Goal: Information Seeking & Learning: Learn about a topic

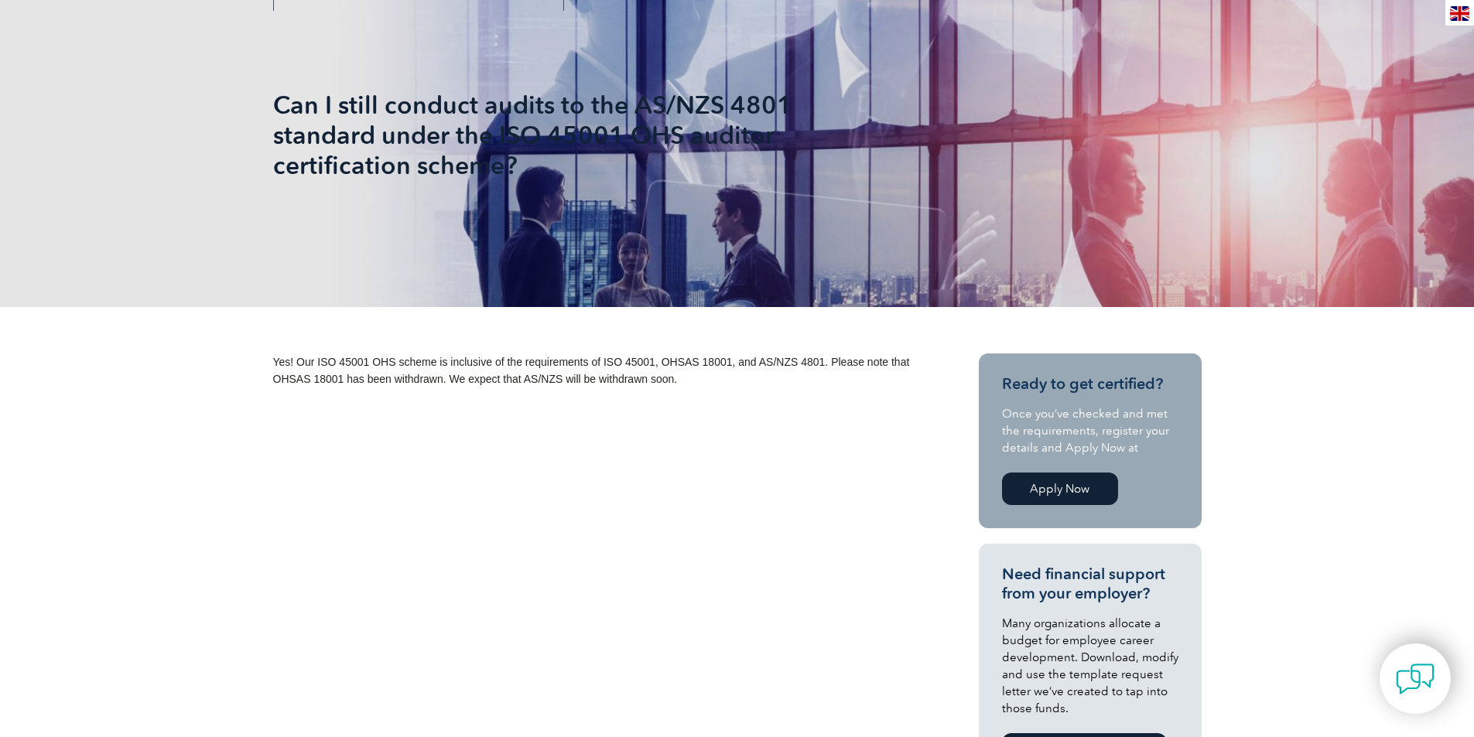
scroll to position [232, 0]
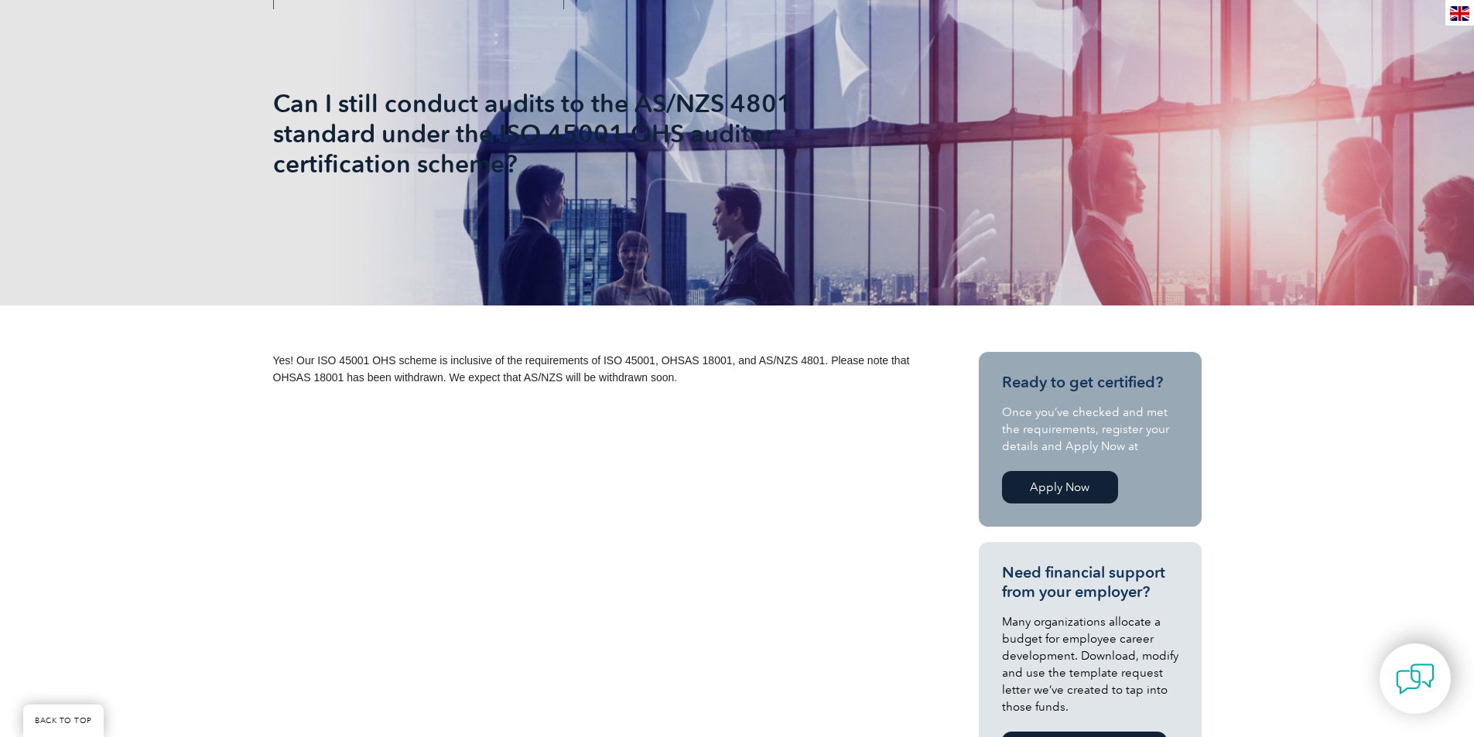
click at [501, 382] on span "Yes! Our ISO 45001 OHS scheme is inclusive of the requirements of ISO 45001, OH…" at bounding box center [591, 368] width 637 height 29
click at [652, 381] on span "Yes! Our ISO 45001 OHS scheme is inclusive of the requirements of ISO 45001, OH…" at bounding box center [591, 368] width 637 height 29
click at [467, 387] on div "Yes! Our ISO 45001 OHS scheme is inclusive of the requirements of ISO 45001, OH…" at bounding box center [598, 375] width 650 height 46
click at [611, 385] on p "Yes! Our ISO 45001 OHS scheme is inclusive of the requirements of ISO 45001, OH…" at bounding box center [598, 369] width 650 height 34
click at [740, 384] on p "Yes! Our ISO 45001 OHS scheme is inclusive of the requirements of ISO 45001, OH…" at bounding box center [598, 369] width 650 height 34
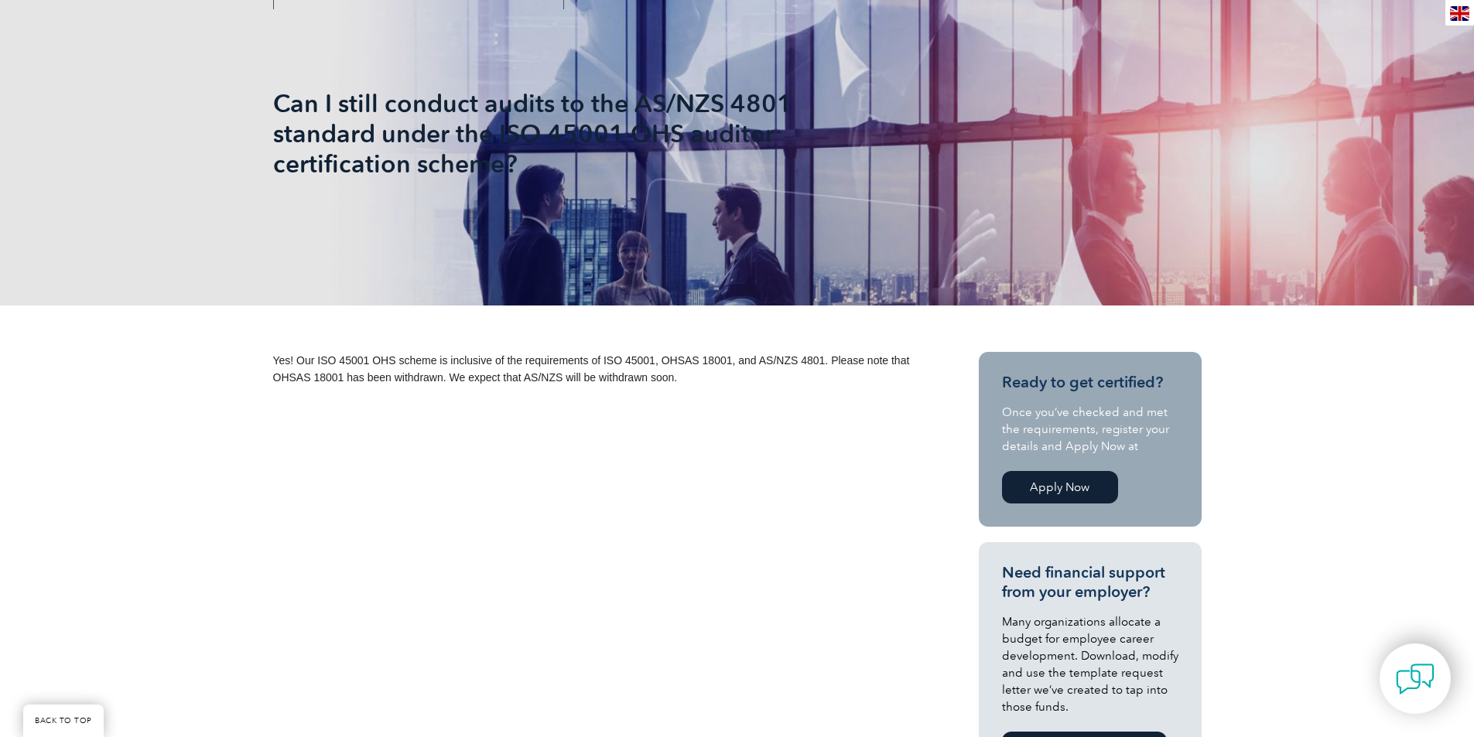
click at [768, 357] on span "Yes! Our ISO 45001 OHS scheme is inclusive of the requirements of ISO 45001, OH…" at bounding box center [591, 368] width 637 height 29
click at [497, 381] on span "Yes! Our ISO 45001 OHS scheme is inclusive of the requirements of ISO 45001, OH…" at bounding box center [591, 368] width 637 height 29
click at [452, 379] on span "Yes! Our ISO 45001 OHS scheme is inclusive of the requirements of ISO 45001, OH…" at bounding box center [591, 368] width 637 height 29
click at [576, 389] on div "Yes! Our ISO 45001 OHS scheme is inclusive of the requirements of ISO 45001, OH…" at bounding box center [598, 375] width 650 height 46
click at [741, 364] on span "Yes! Our ISO 45001 OHS scheme is inclusive of the requirements of ISO 45001, OH…" at bounding box center [591, 368] width 637 height 29
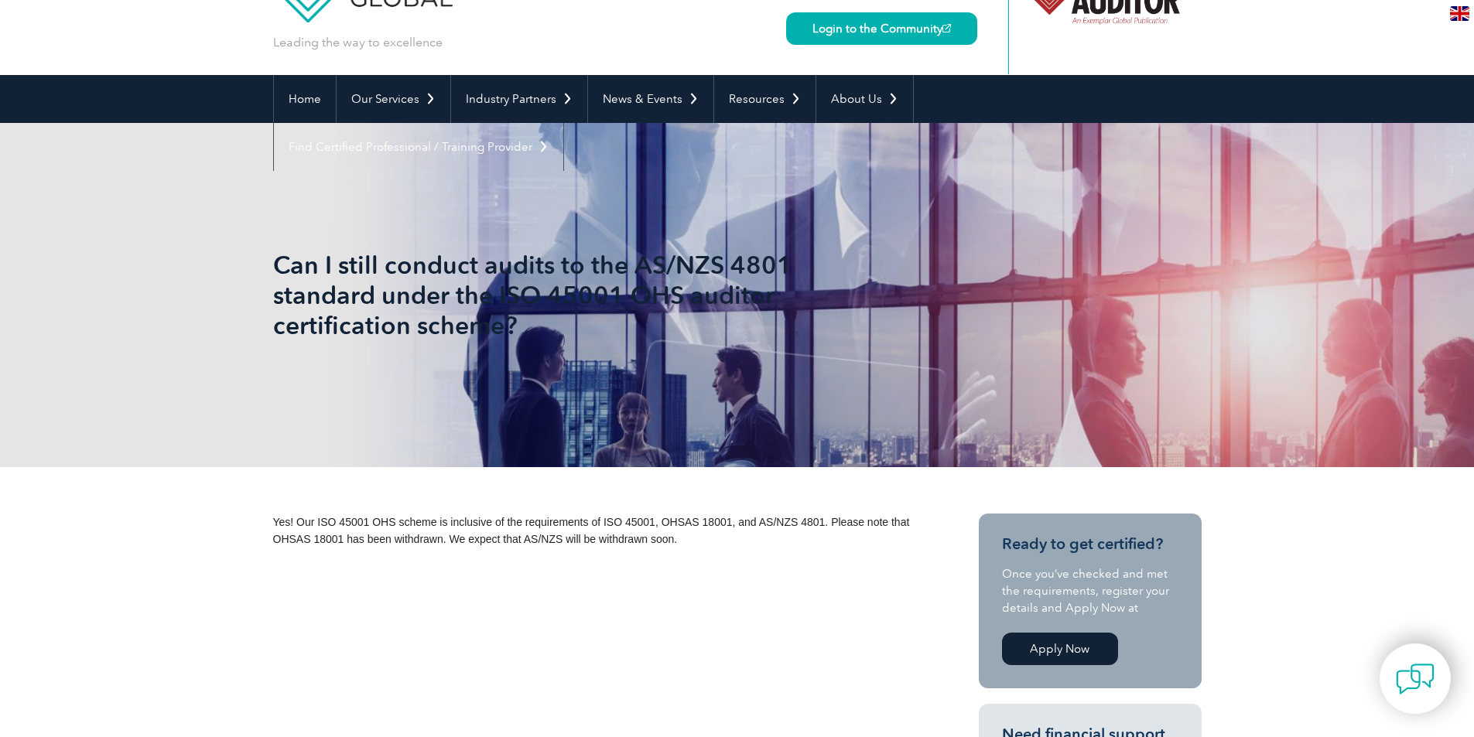
scroll to position [0, 0]
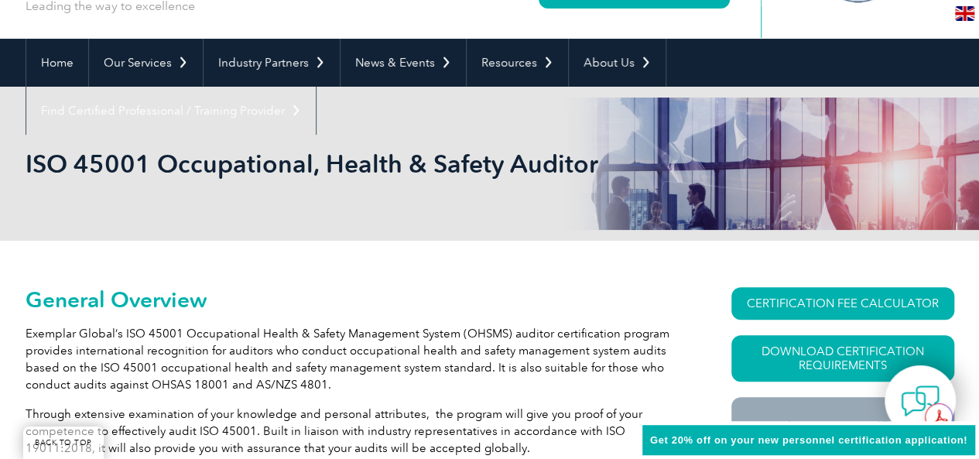
scroll to position [232, 0]
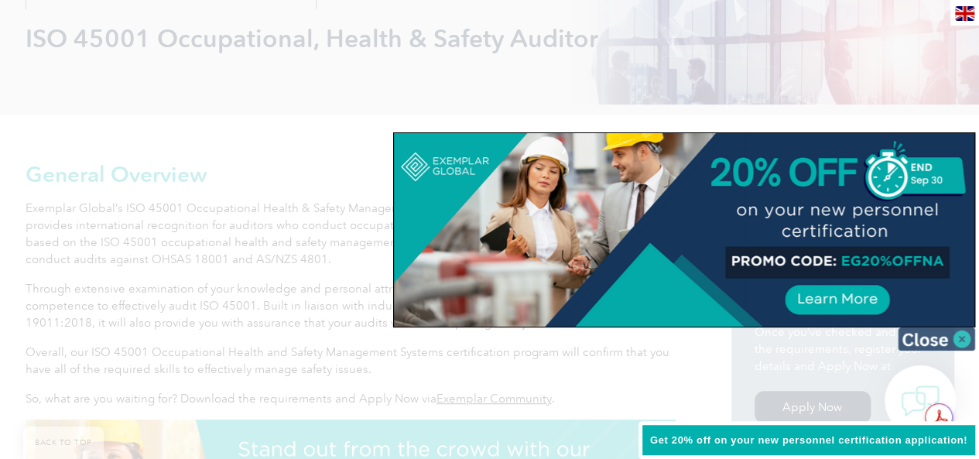
click at [963, 343] on img at bounding box center [936, 338] width 77 height 23
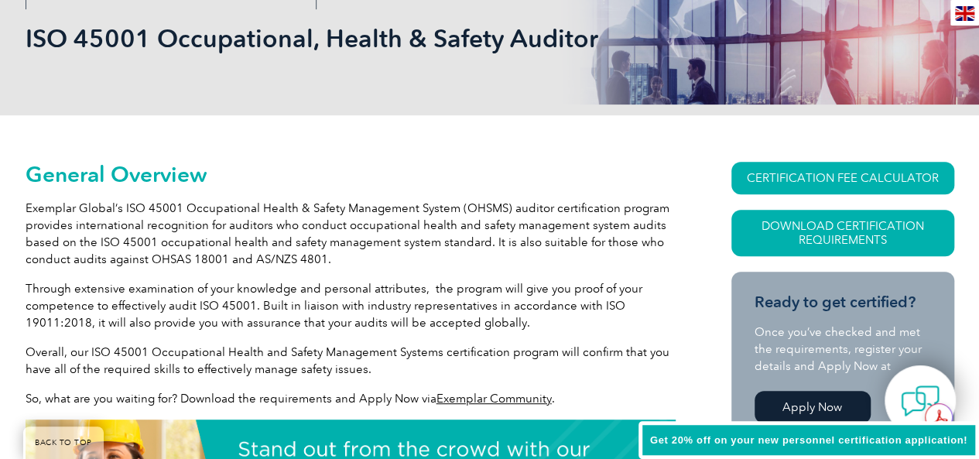
click at [123, 247] on p "Exemplar Global’s ISO 45001 Occupational Health & Safety Management System (OHS…" at bounding box center [351, 234] width 650 height 68
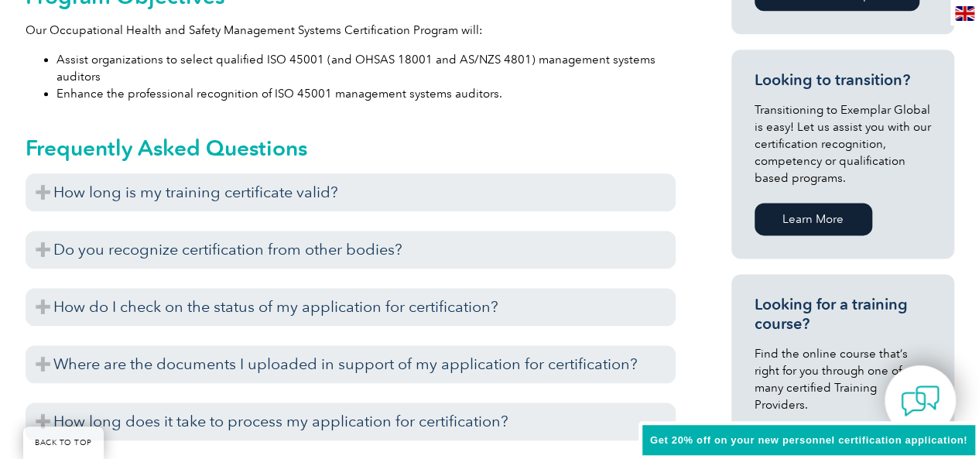
scroll to position [929, 0]
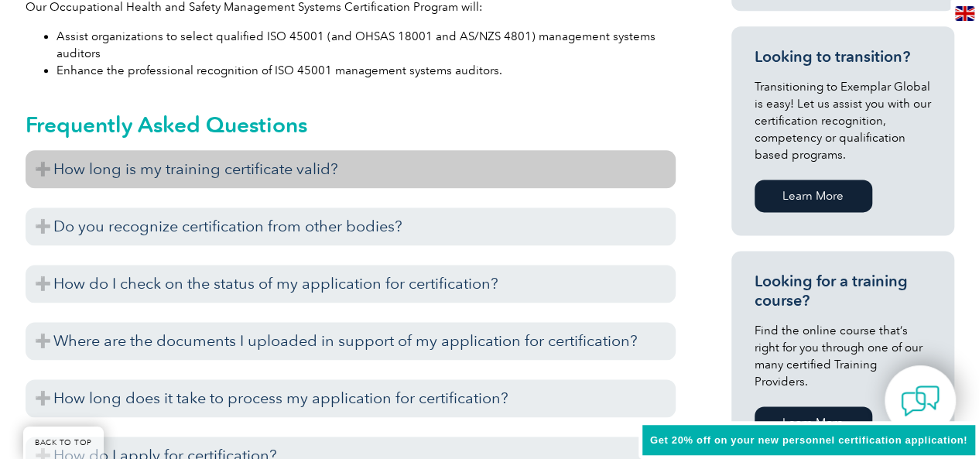
click at [147, 173] on h3 "How long is my training certificate valid?" at bounding box center [351, 169] width 650 height 38
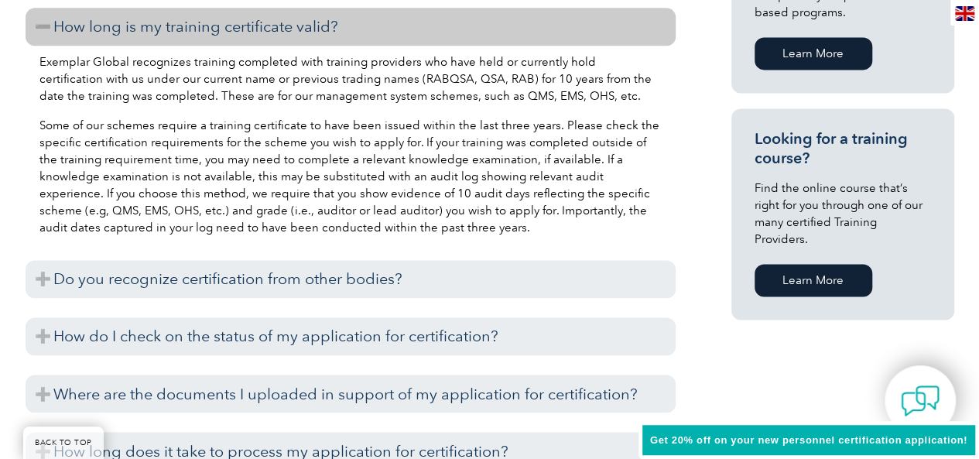
scroll to position [1083, 0]
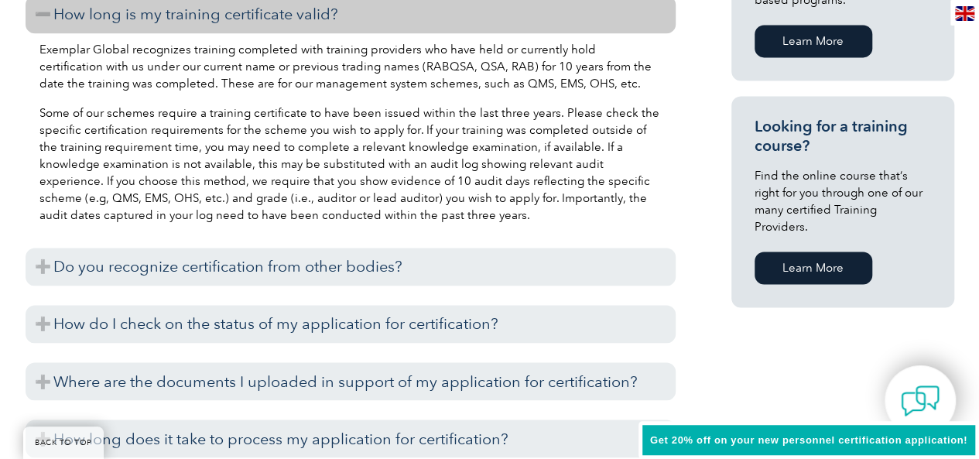
click at [162, 115] on p "Some of our schemes require a training certificate to have been issued within t…" at bounding box center [350, 163] width 622 height 119
click at [168, 179] on p "Some of our schemes require a training certificate to have been issued within t…" at bounding box center [350, 163] width 622 height 119
click at [84, 145] on p "Some of our schemes require a training certificate to have been issued within t…" at bounding box center [350, 163] width 622 height 119
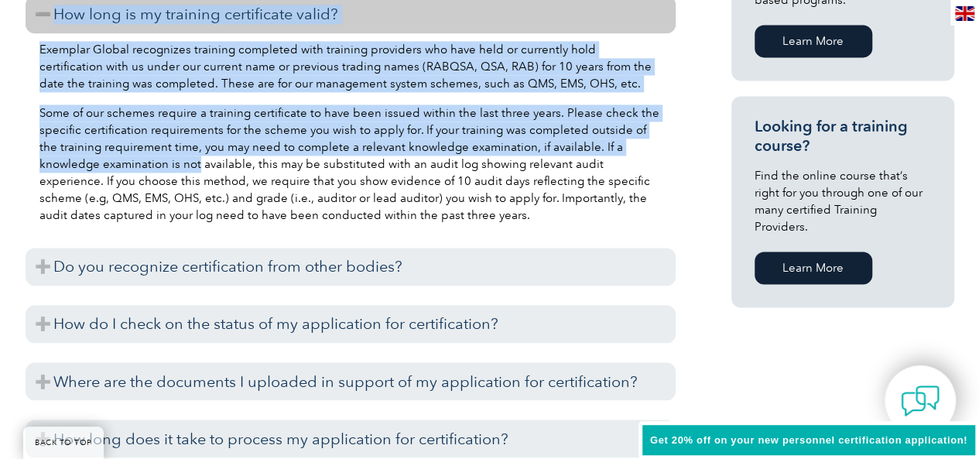
drag, startPoint x: 12, startPoint y: 26, endPoint x: 135, endPoint y: 163, distance: 184.2
click at [135, 163] on div "General Overview Exemplar Global’s ISO 45001 Occupational Health & Safety Manag…" at bounding box center [489, 208] width 979 height 1889
click at [361, 129] on p "Some of our schemes require a training certificate to have been issued within t…" at bounding box center [350, 163] width 622 height 119
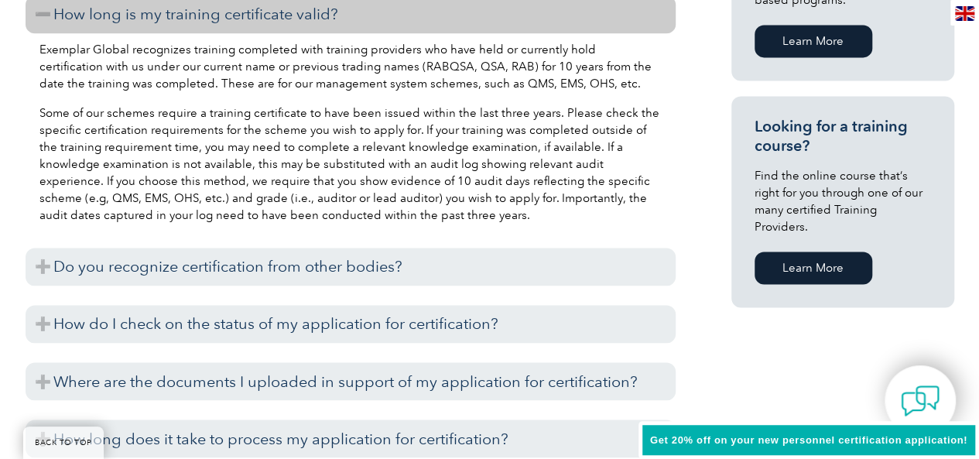
click at [116, 60] on p "Exemplar Global recognizes training completed with training providers who have …" at bounding box center [350, 66] width 622 height 51
click at [104, 104] on p "Some of our schemes require a training certificate to have been issued within t…" at bounding box center [350, 163] width 622 height 119
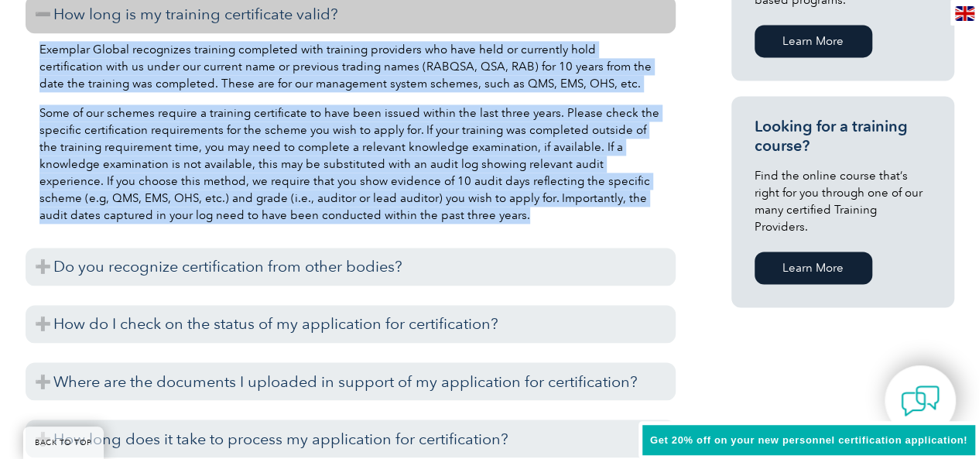
drag, startPoint x: 36, startPoint y: 49, endPoint x: 520, endPoint y: 231, distance: 517.7
click at [520, 231] on div "Exemplar Global recognizes training completed with training providers who have …" at bounding box center [351, 134] width 650 height 203
click at [442, 225] on div "Exemplar Global recognizes training completed with training providers who have …" at bounding box center [351, 134] width 650 height 203
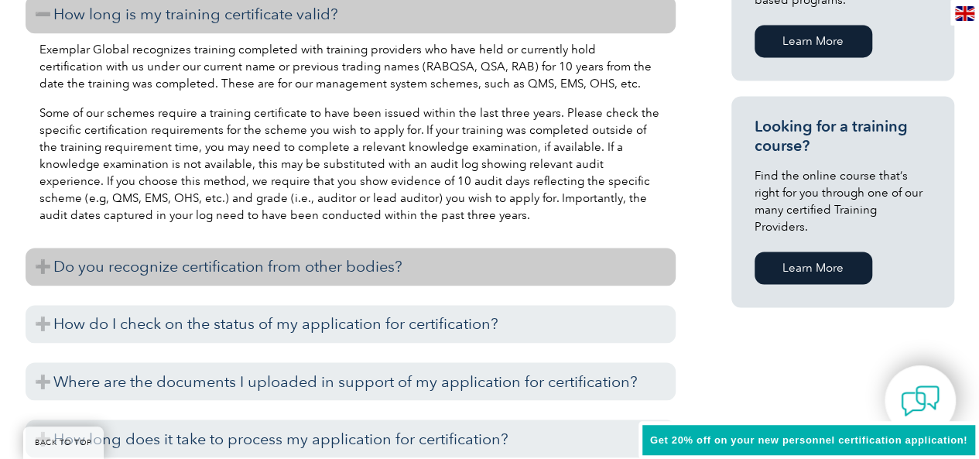
scroll to position [1238, 0]
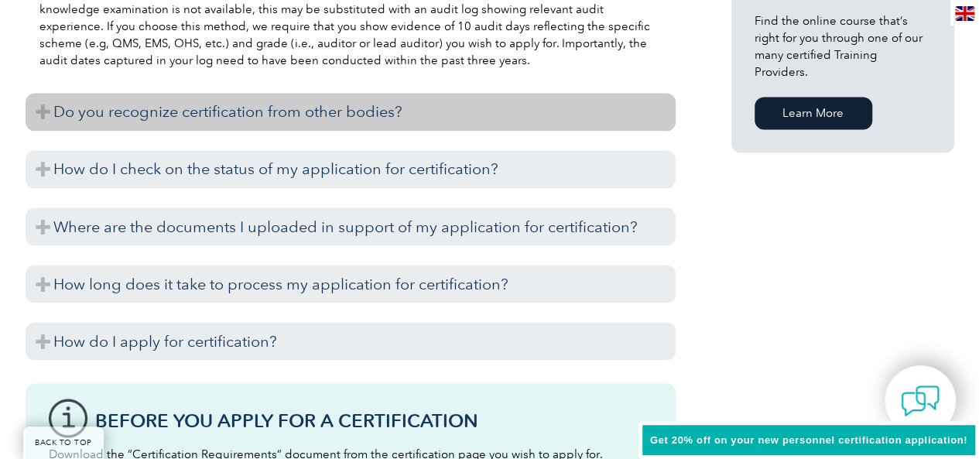
click at [232, 98] on h3 "Do you recognize certification from other bodies?" at bounding box center [351, 112] width 650 height 38
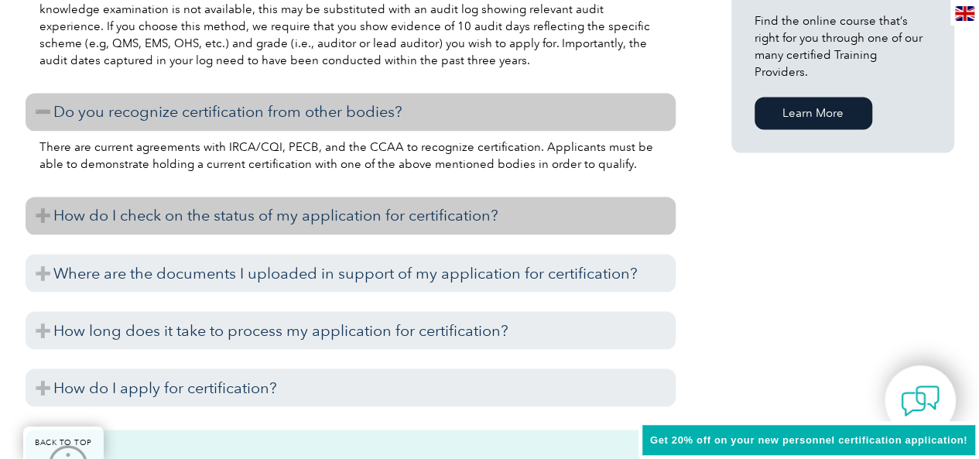
click at [206, 219] on h3 "How do I check on the status of my application for certification?" at bounding box center [351, 216] width 650 height 38
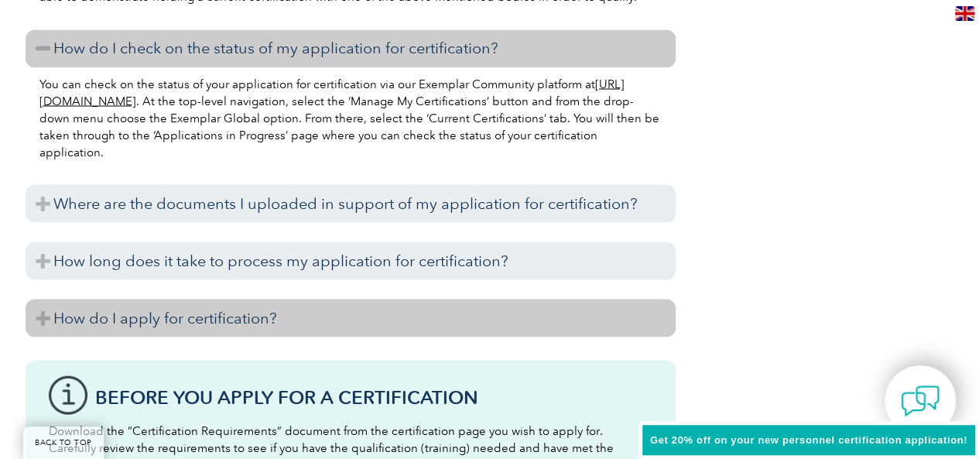
scroll to position [1470, 0]
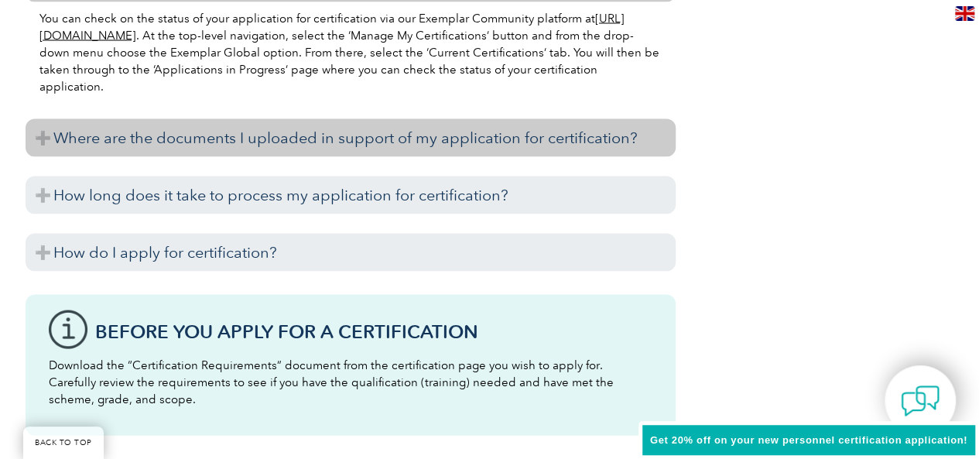
click at [224, 145] on h3 "Where are the documents I uploaded in support of my application for certificati…" at bounding box center [351, 138] width 650 height 38
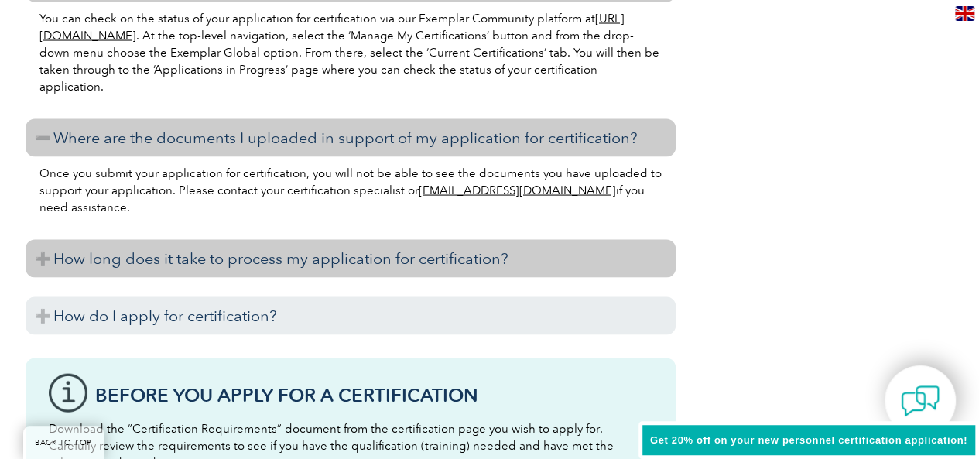
click at [217, 258] on h3 "How long does it take to process my application for certification?" at bounding box center [351, 259] width 650 height 38
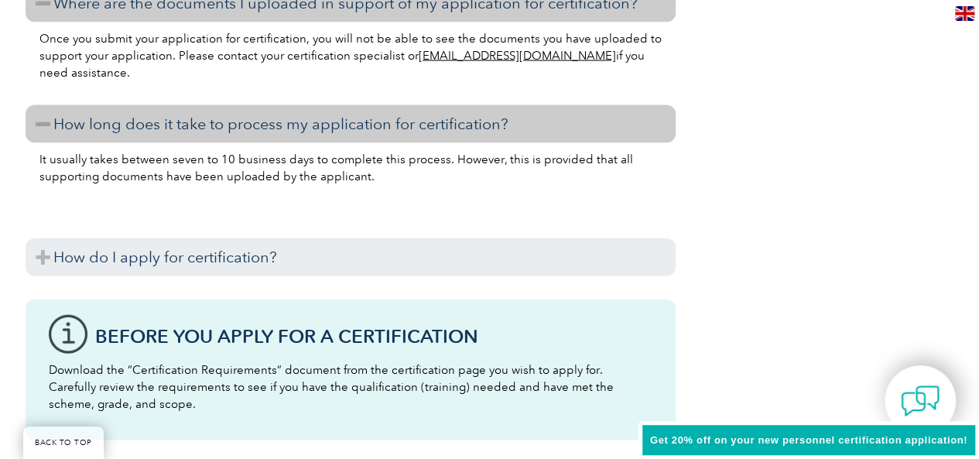
scroll to position [1702, 0]
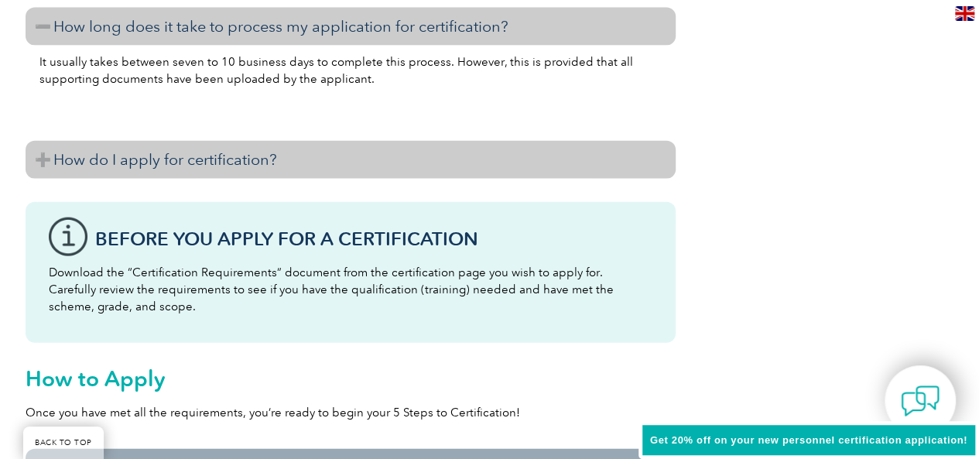
click at [239, 155] on h3 "How do I apply for certification?" at bounding box center [351, 160] width 650 height 38
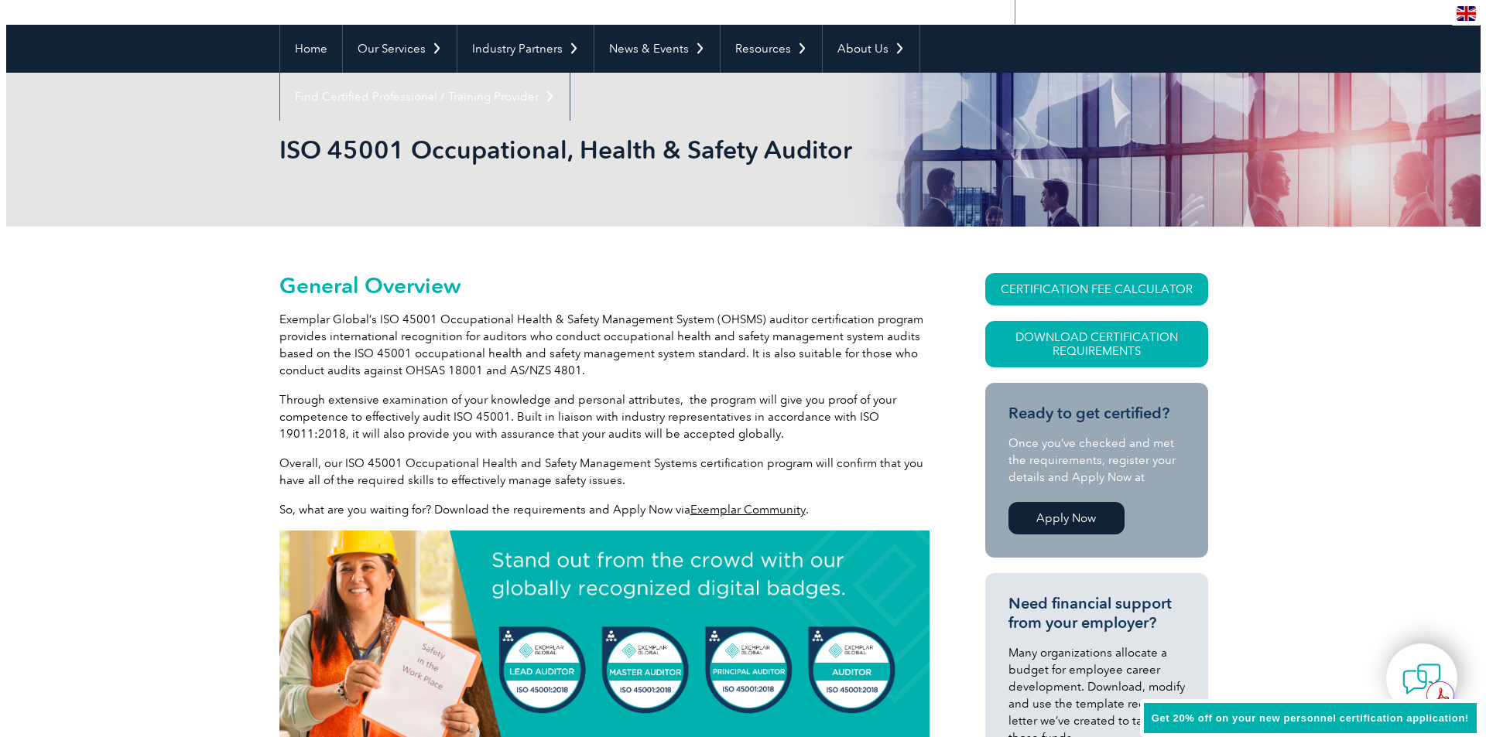
scroll to position [155, 0]
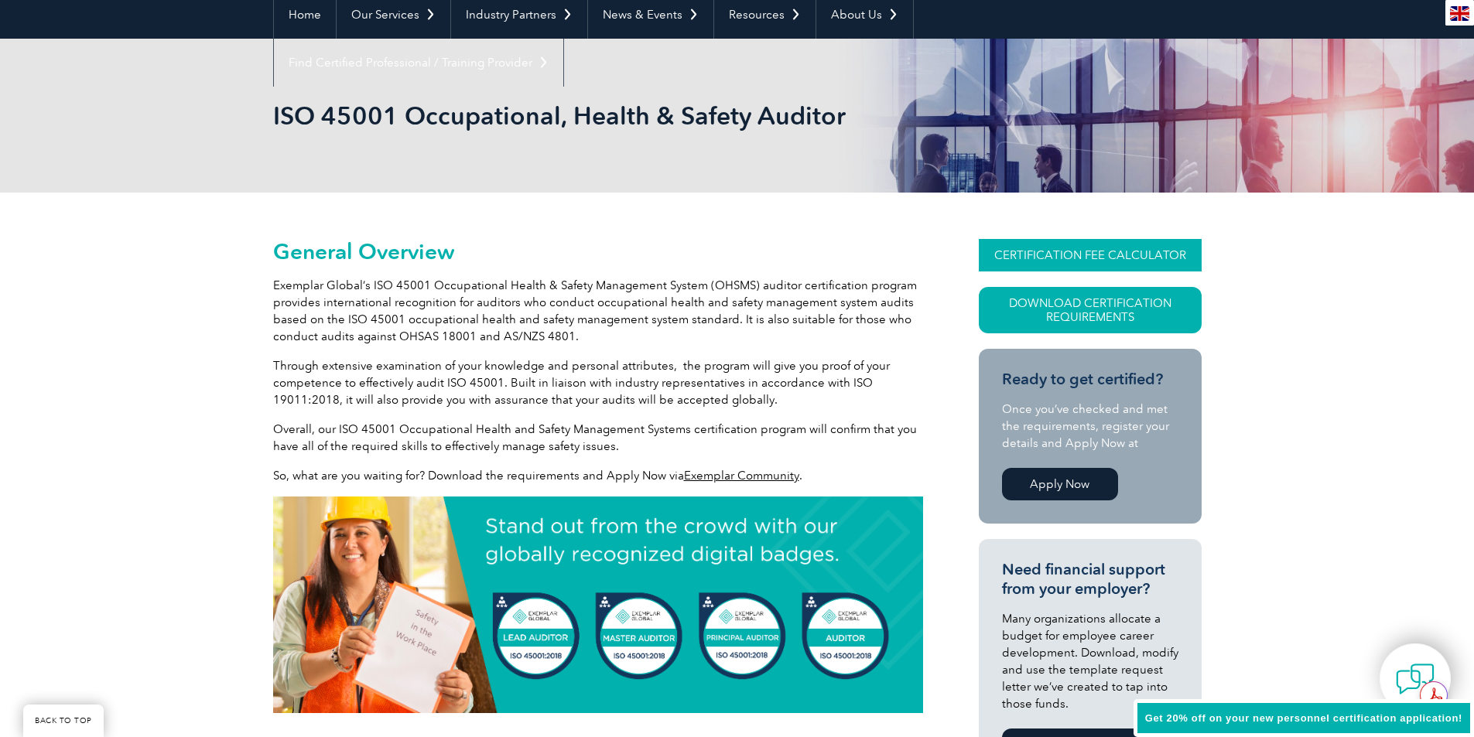
click at [978, 252] on link "CERTIFICATION FEE CALCULATOR" at bounding box center [1090, 255] width 223 height 32
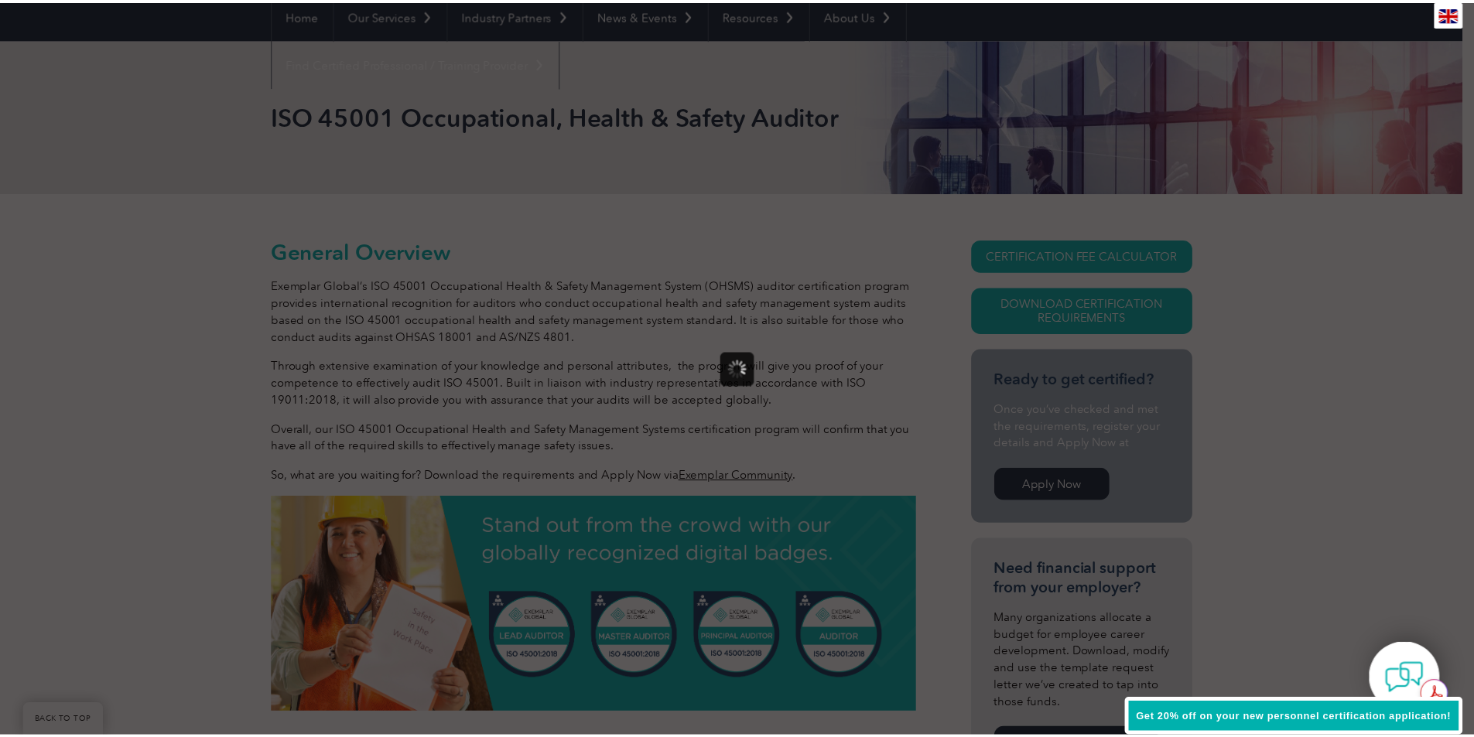
scroll to position [0, 0]
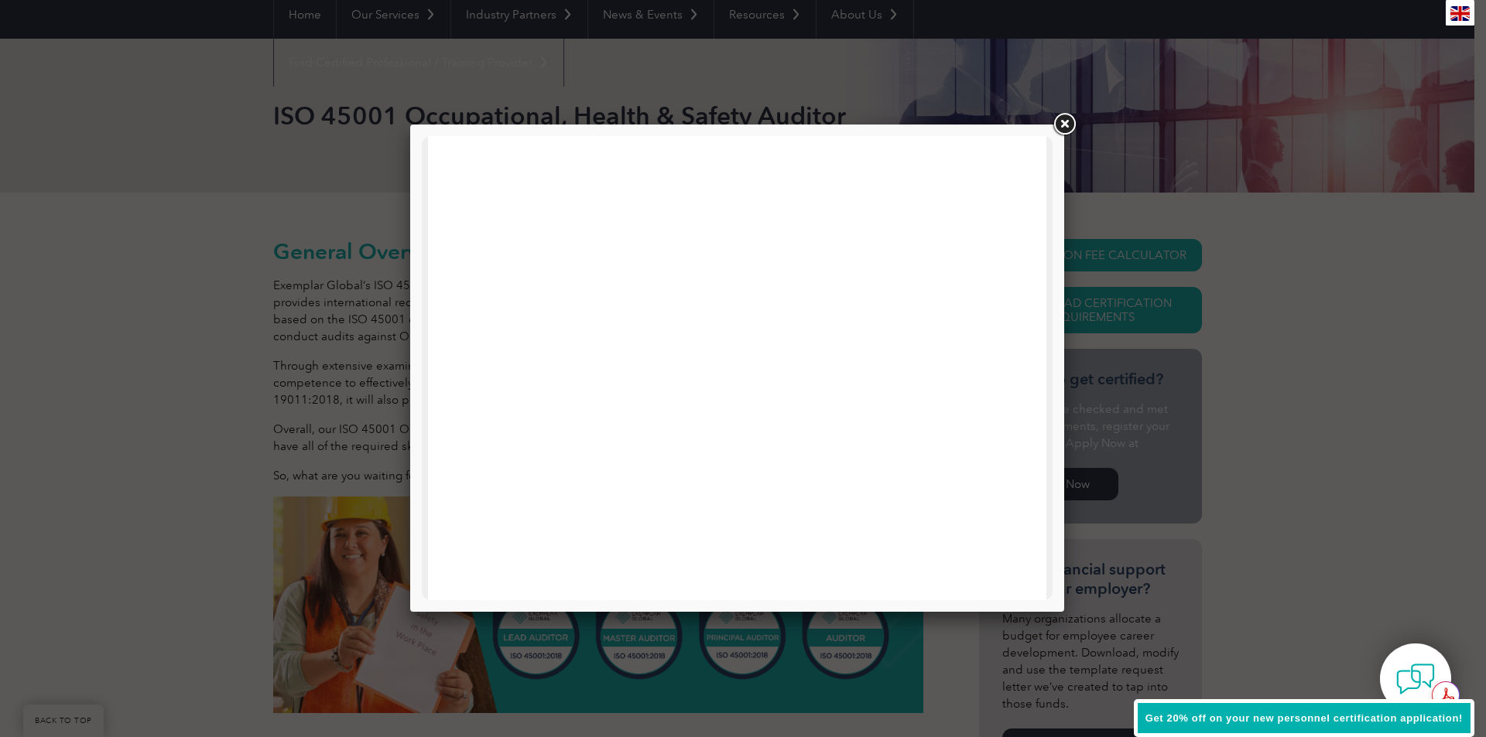
click at [978, 125] on link at bounding box center [1064, 125] width 28 height 28
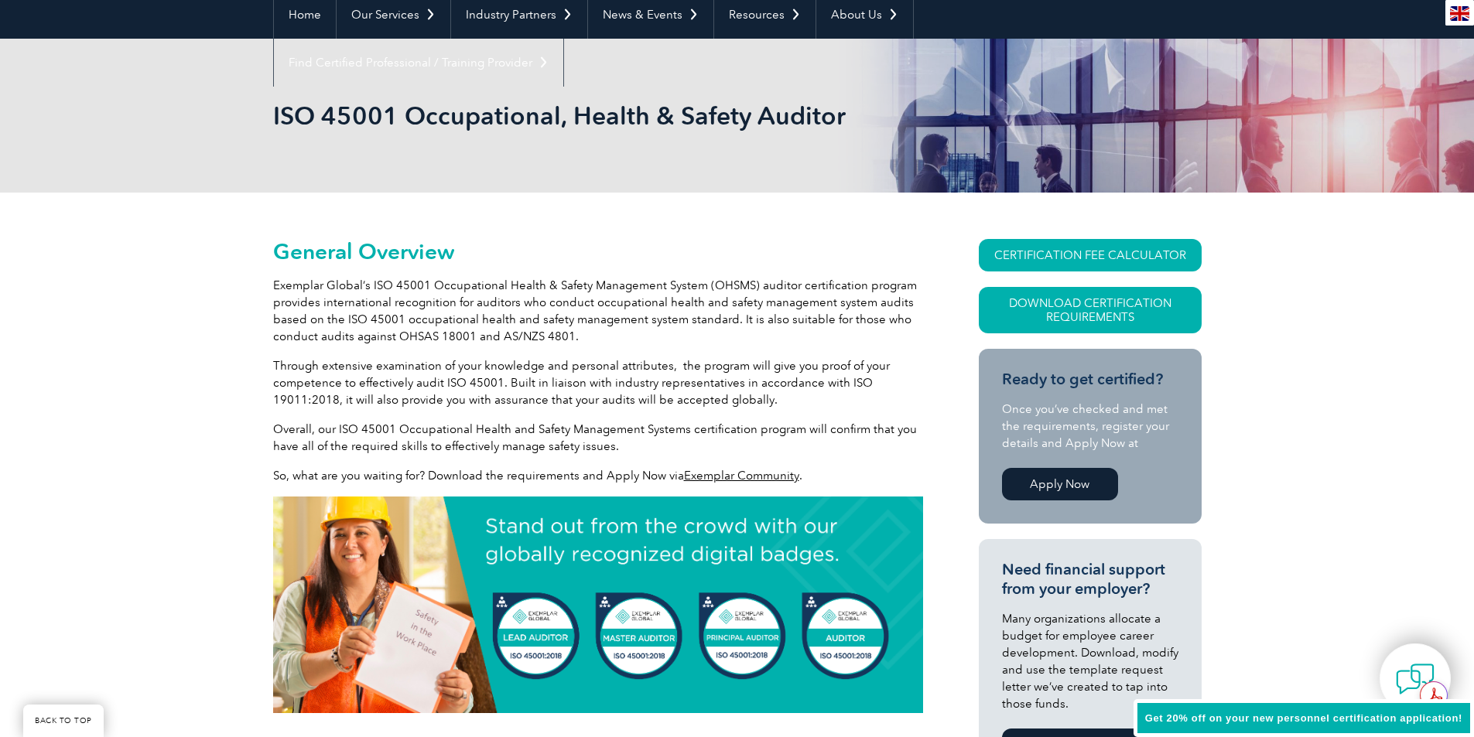
click at [417, 330] on p "Exemplar Global’s ISO 45001 Occupational Health & Safety Management System (OHS…" at bounding box center [598, 311] width 650 height 68
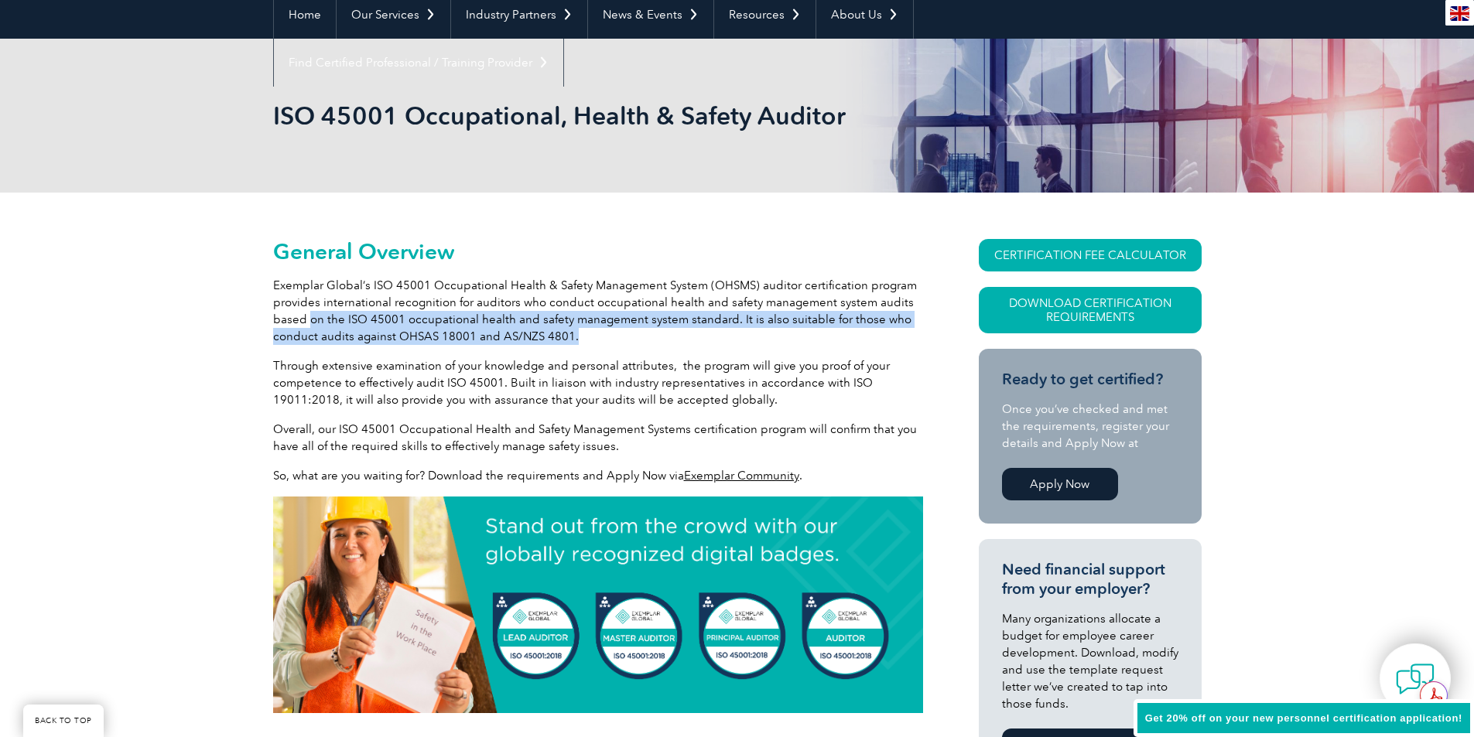
drag, startPoint x: 312, startPoint y: 320, endPoint x: 793, endPoint y: 335, distance: 481.6
click at [793, 335] on p "Exemplar Global’s ISO 45001 Occupational Health & Safety Management System (OHS…" at bounding box center [598, 311] width 650 height 68
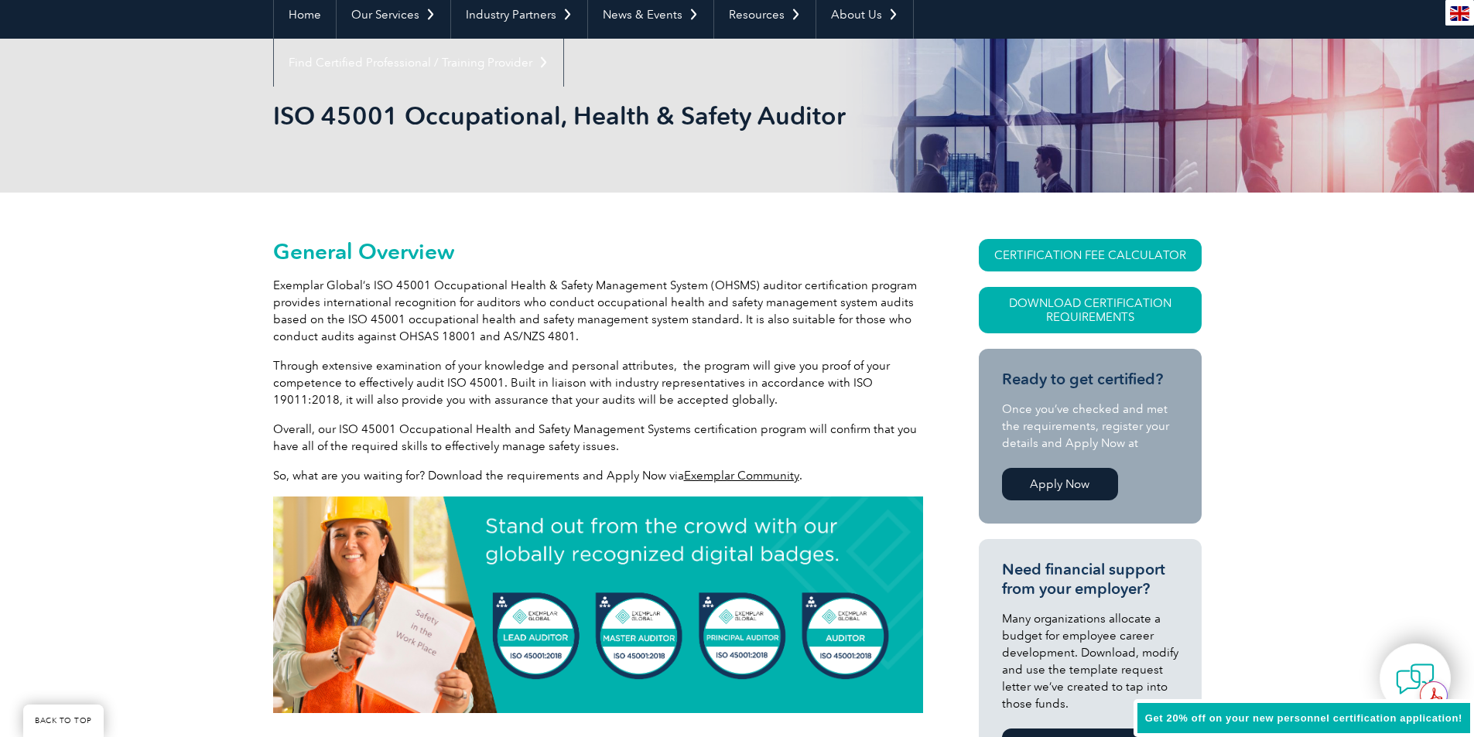
click at [402, 404] on p "Through extensive examination of your knowledge and personal attributes, the pr…" at bounding box center [598, 382] width 650 height 51
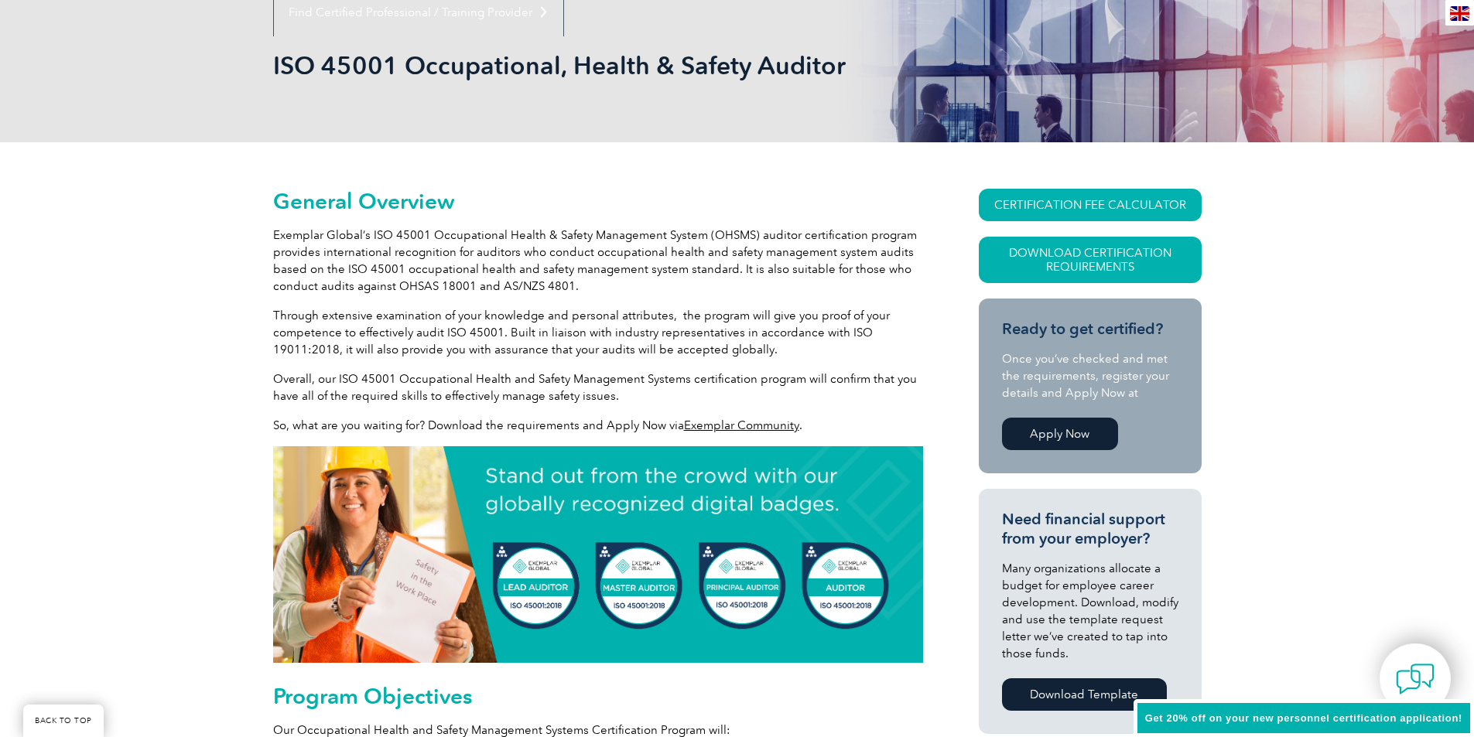
scroll to position [232, 0]
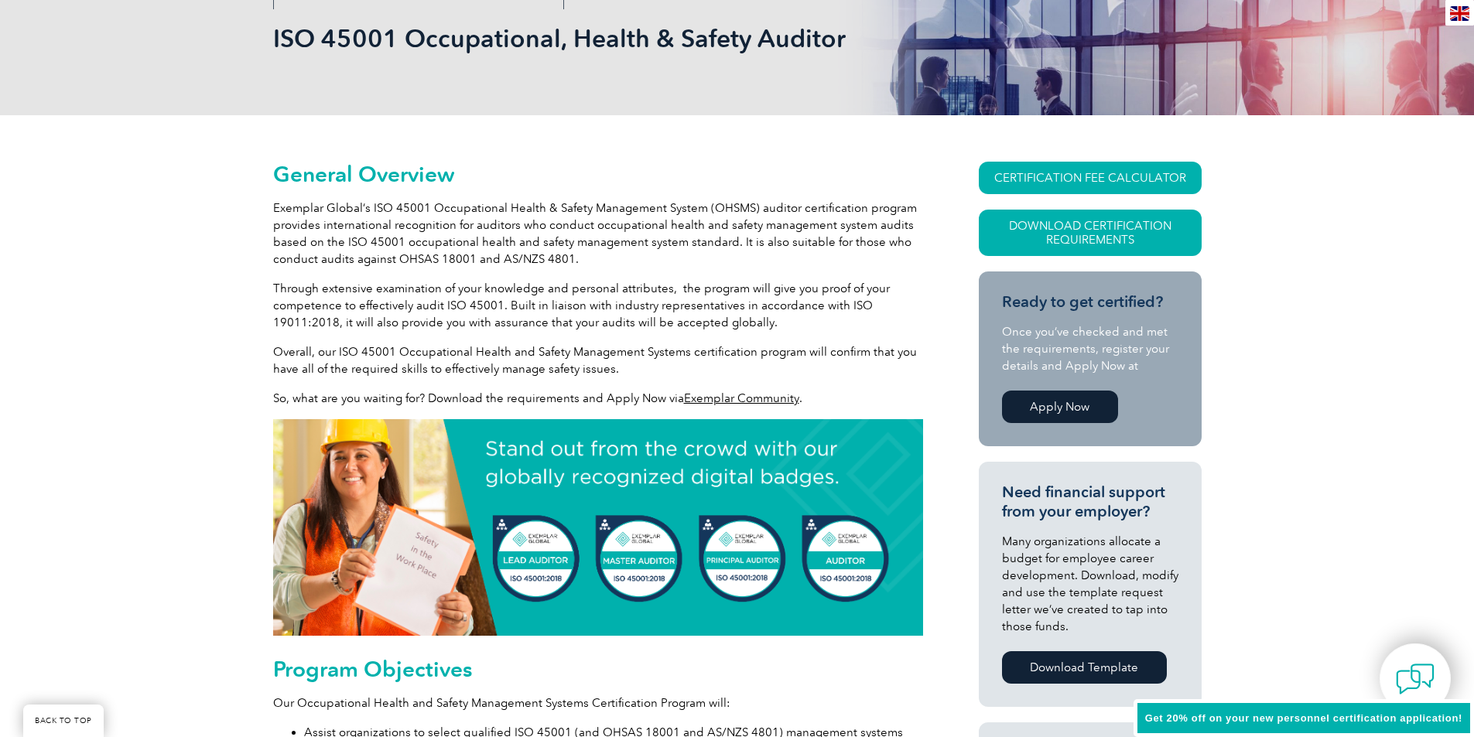
click at [351, 319] on p "Through extensive examination of your knowledge and personal attributes, the pr…" at bounding box center [598, 305] width 650 height 51
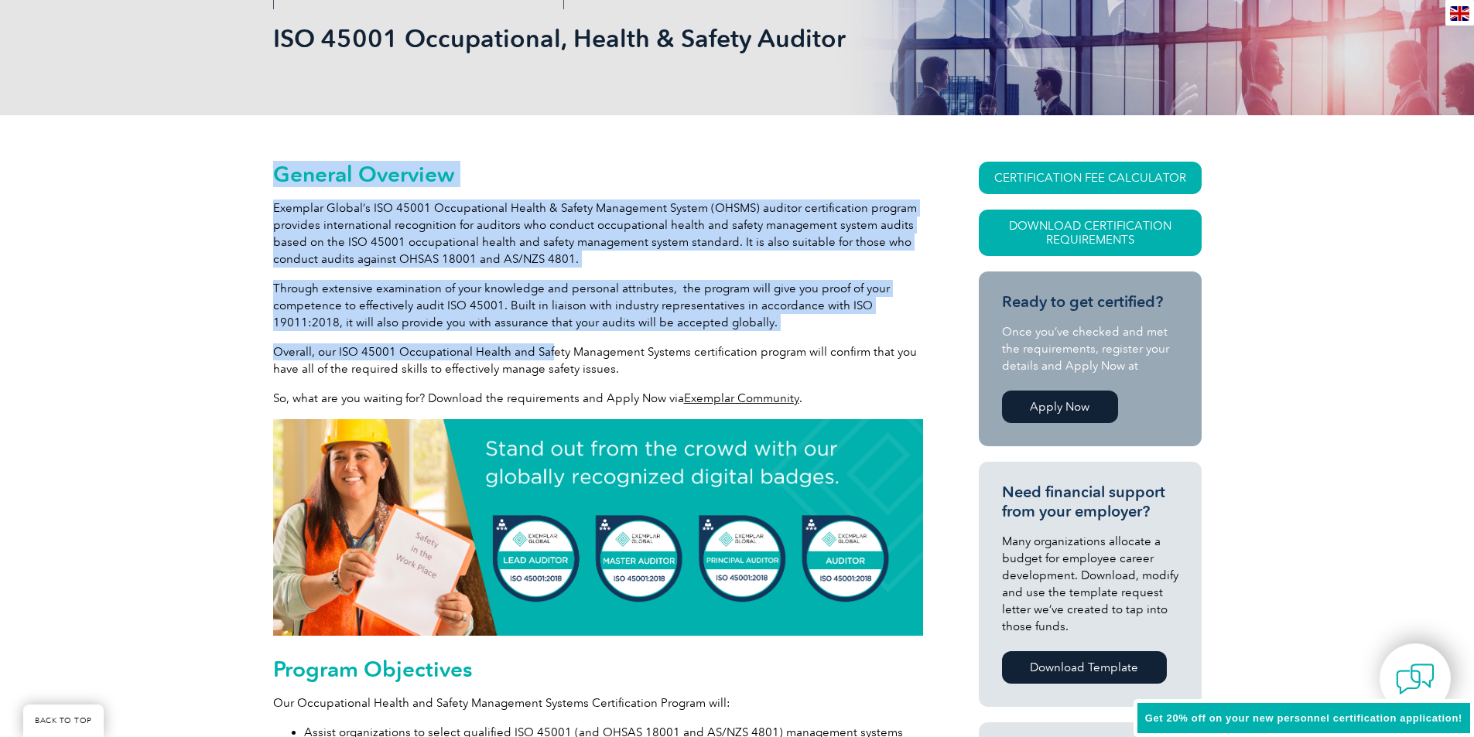
drag, startPoint x: 265, startPoint y: 291, endPoint x: 547, endPoint y: 335, distance: 285.1
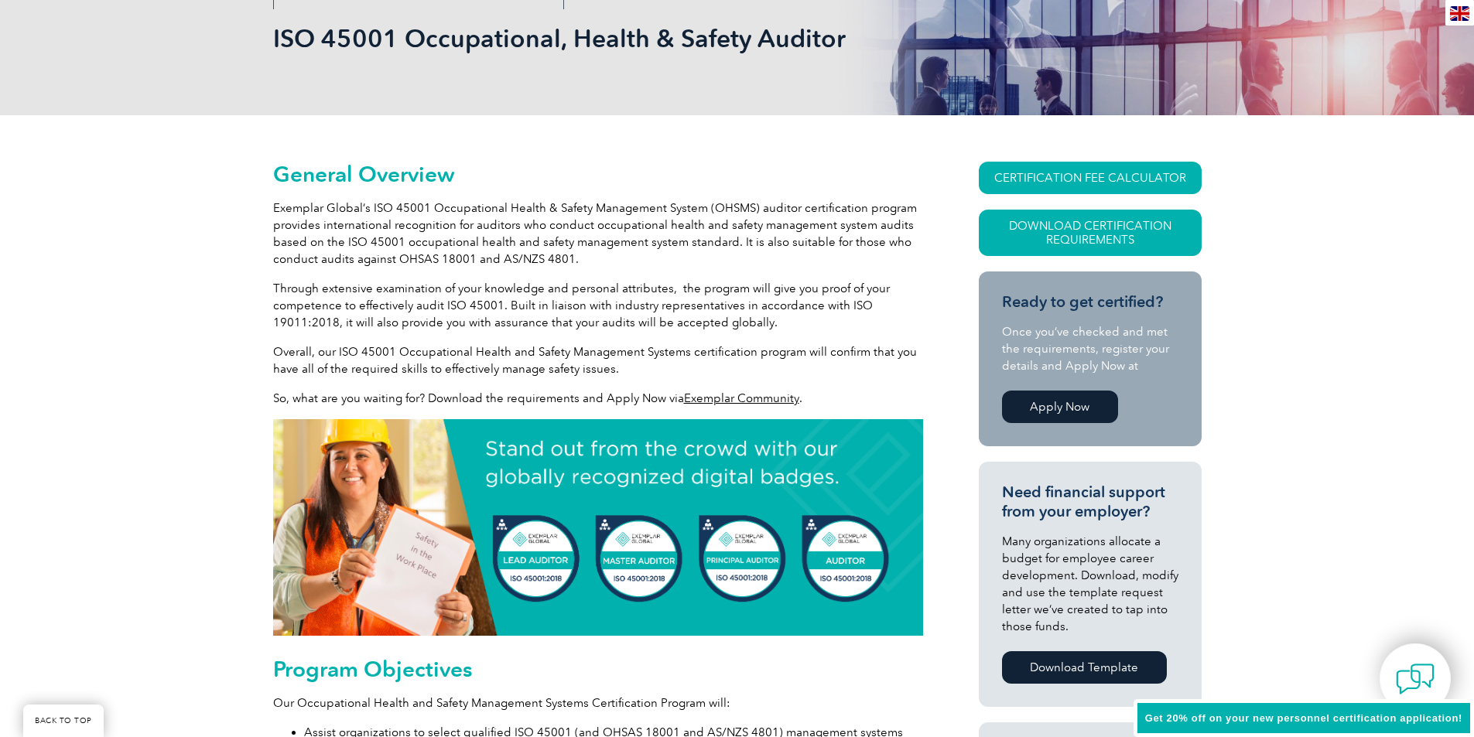
click at [291, 368] on p "Overall, our ISO 45001 Occupational Health and Safety Management Systems certif…" at bounding box center [598, 361] width 650 height 34
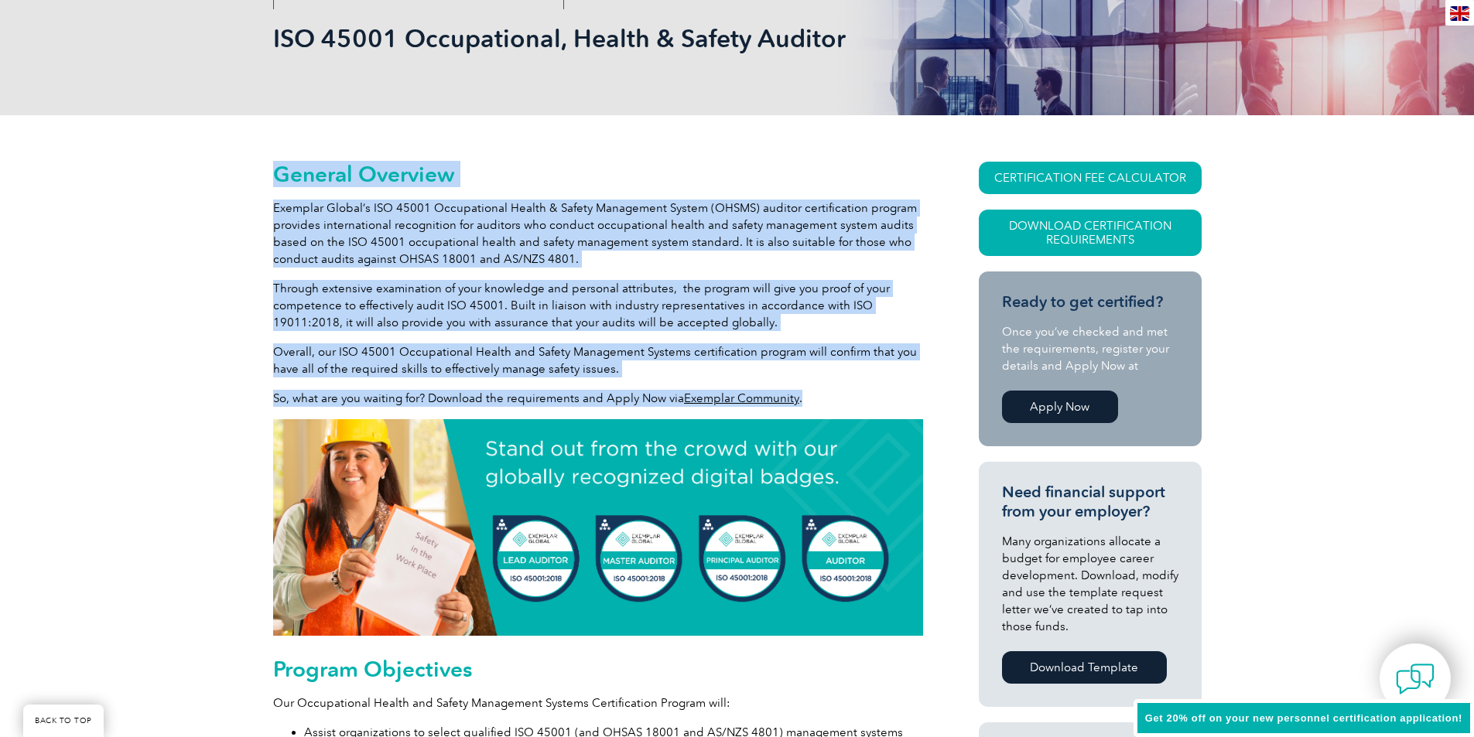
drag, startPoint x: 262, startPoint y: 351, endPoint x: 838, endPoint y: 398, distance: 578.4
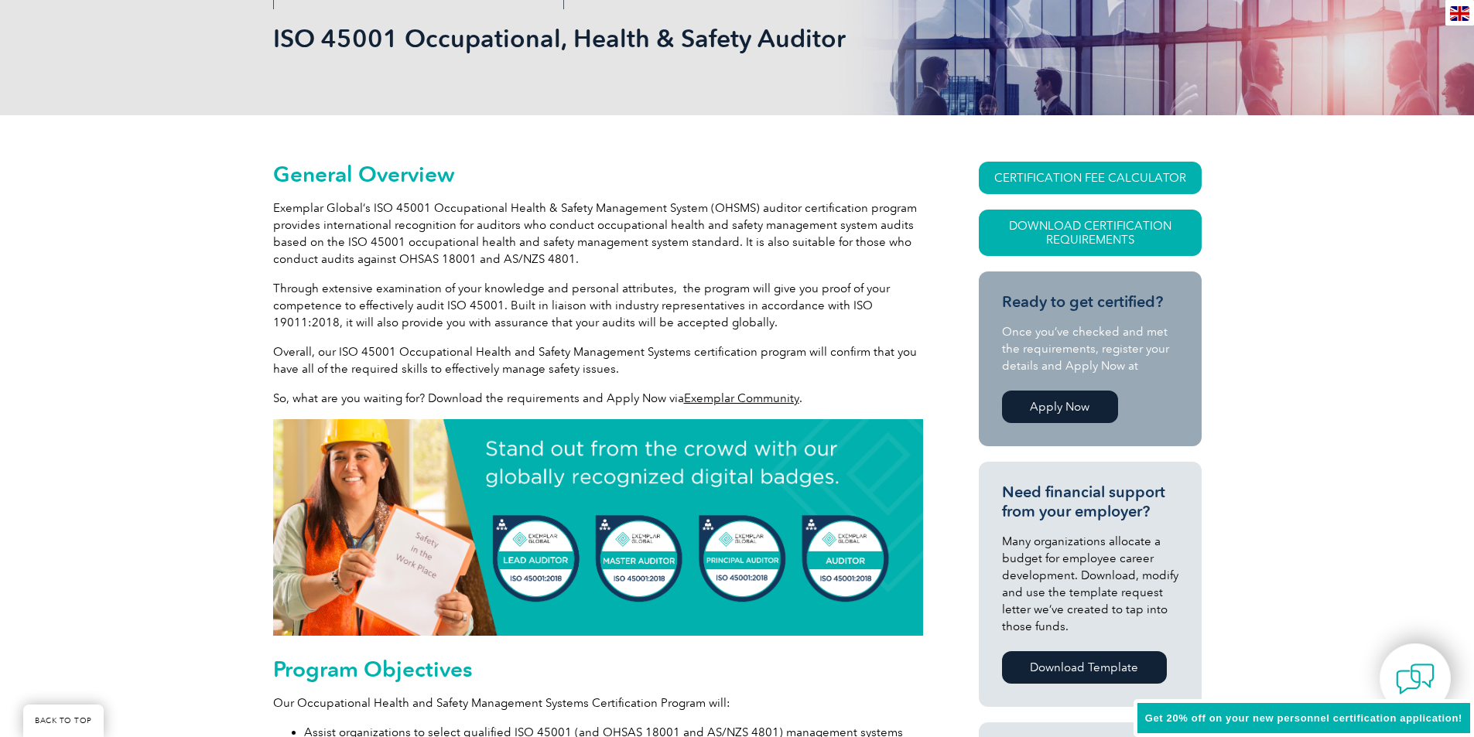
click at [395, 349] on p "Overall, our ISO 45001 Occupational Health and Safety Management Systems certif…" at bounding box center [598, 361] width 650 height 34
click at [301, 356] on p "Overall, our ISO 45001 Occupational Health and Safety Management Systems certif…" at bounding box center [598, 361] width 650 height 34
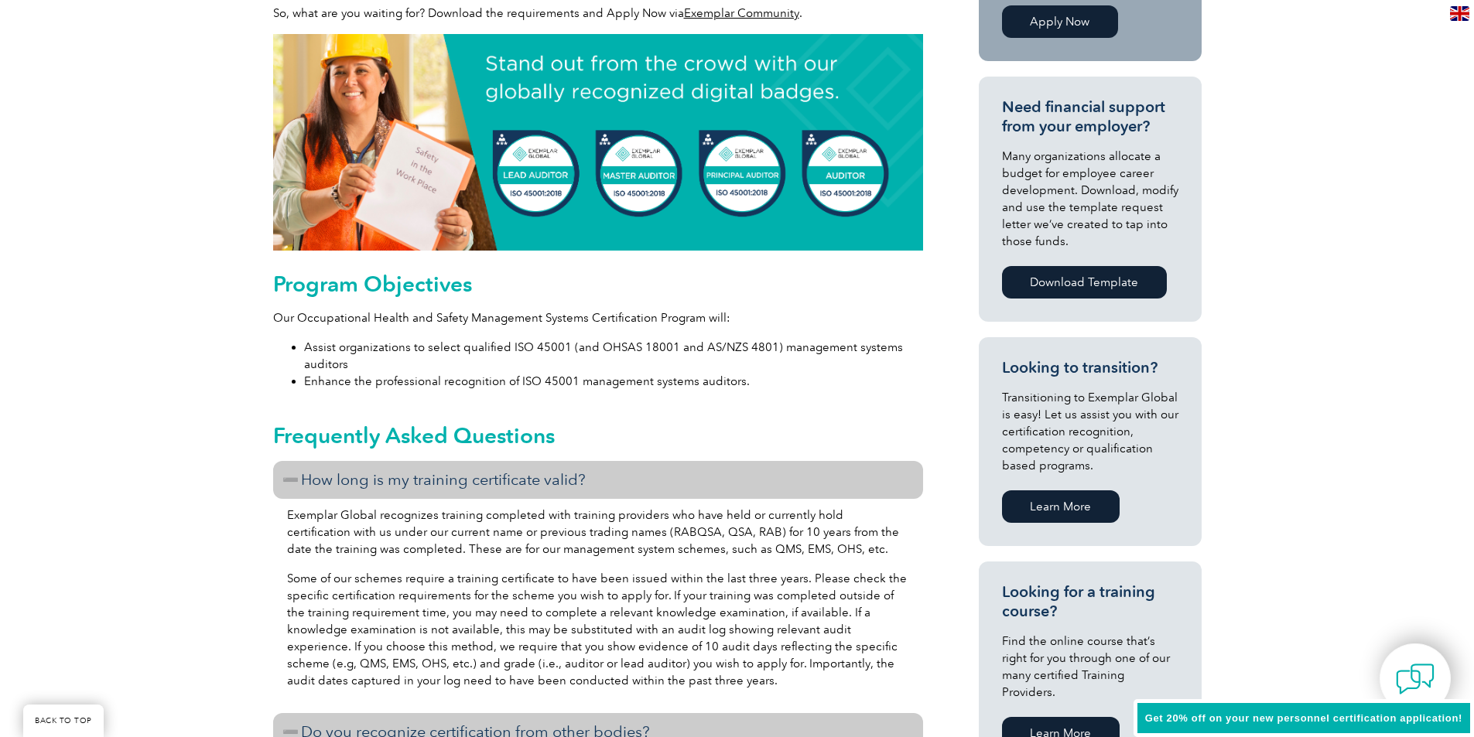
scroll to position [619, 0]
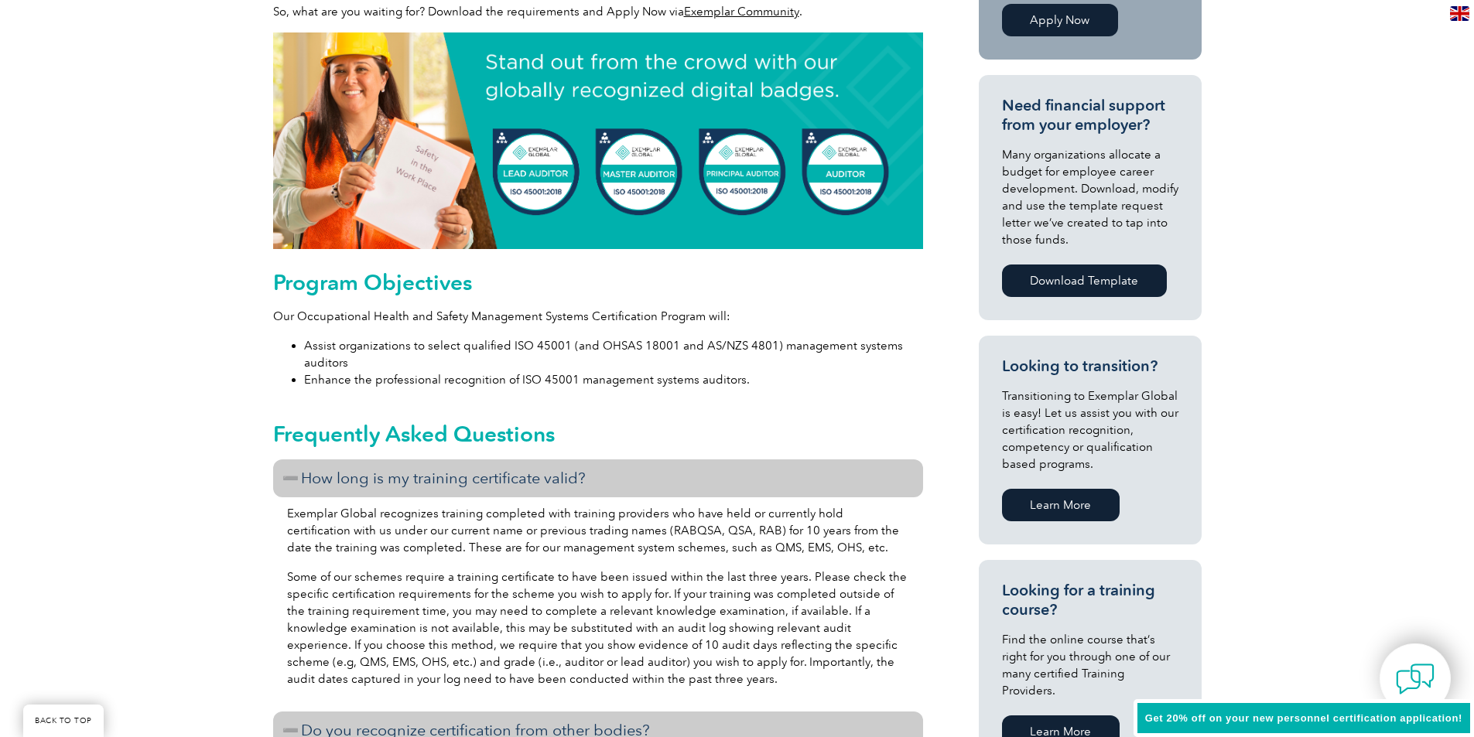
click at [535, 364] on li "Assist organizations to select qualified ISO 45001 (and OHSAS 18001 and AS/NZS …" at bounding box center [613, 354] width 619 height 34
click at [385, 375] on li "Enhance the professional recognition of ISO 45001 management systems auditors." at bounding box center [613, 379] width 619 height 17
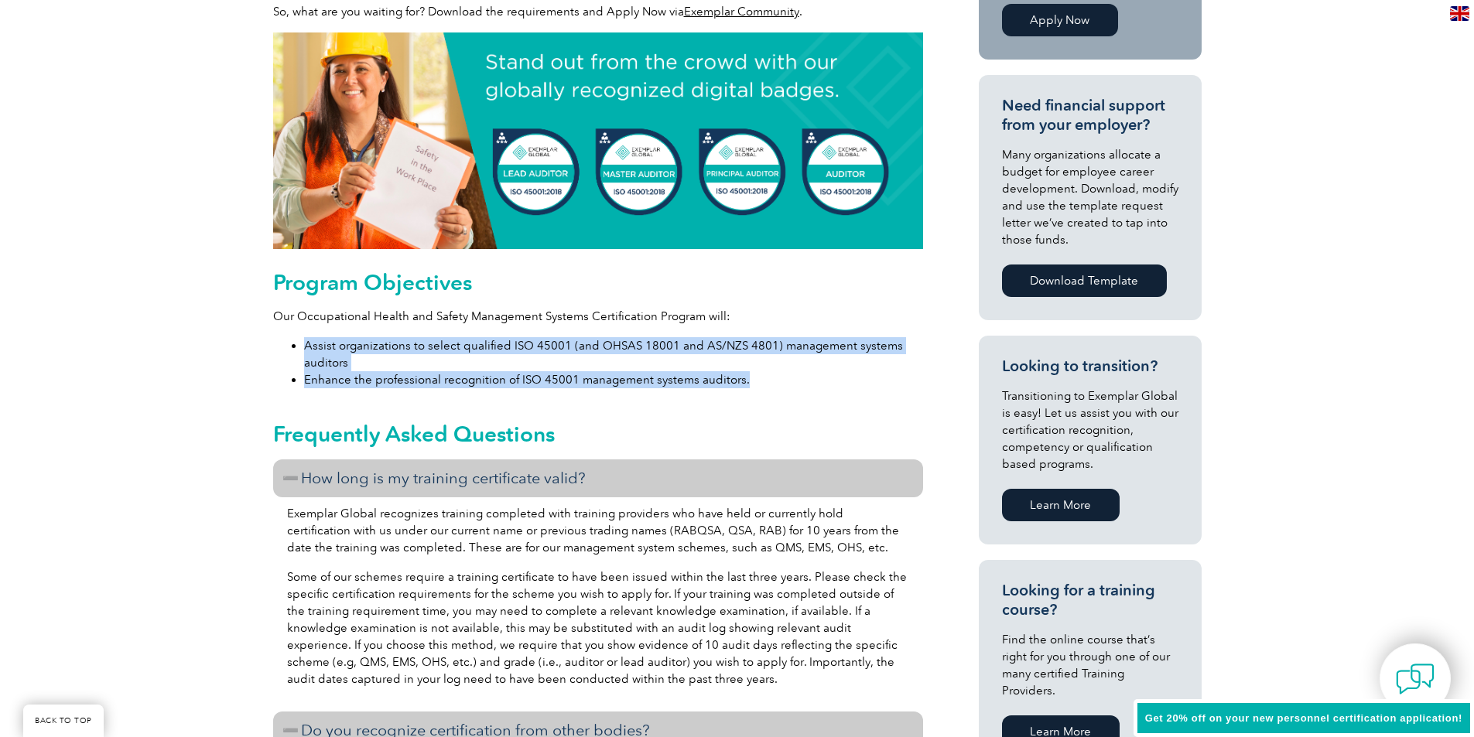
drag, startPoint x: 302, startPoint y: 340, endPoint x: 810, endPoint y: 380, distance: 509.9
click at [810, 380] on ul "Assist organizations to select qualified ISO 45001 (and OHSAS 18001 and AS/NZS …" at bounding box center [598, 362] width 650 height 51
click at [810, 380] on li "Enhance the professional recognition of ISO 45001 management systems auditors." at bounding box center [613, 379] width 619 height 17
drag, startPoint x: 302, startPoint y: 326, endPoint x: 861, endPoint y: 380, distance: 562.1
click at [861, 380] on div "Program Objectives Our Occupational Health and Safety Management Systems Certif…" at bounding box center [598, 329] width 650 height 118
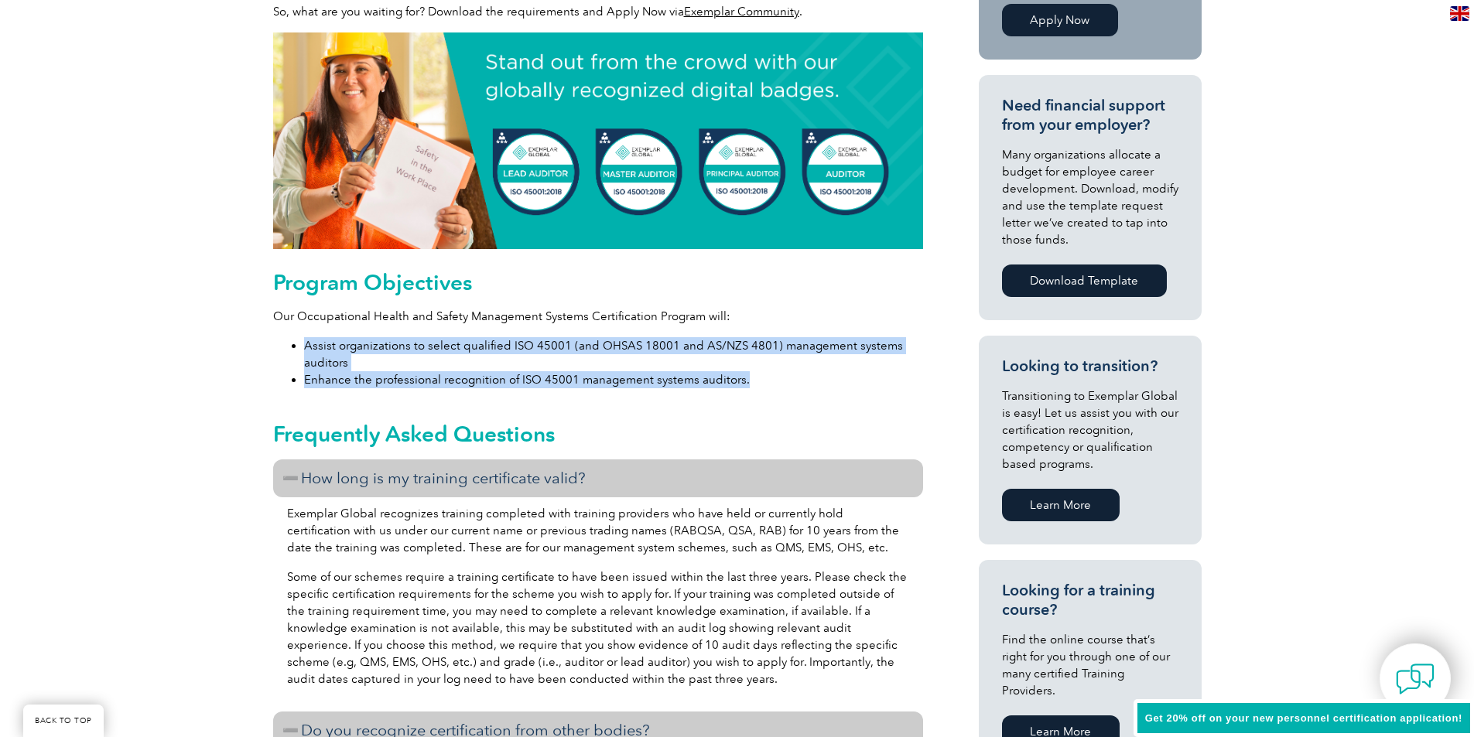
click at [420, 361] on li "Assist organizations to select qualified ISO 45001 (and OHSAS 18001 and AS/NZS …" at bounding box center [613, 354] width 619 height 34
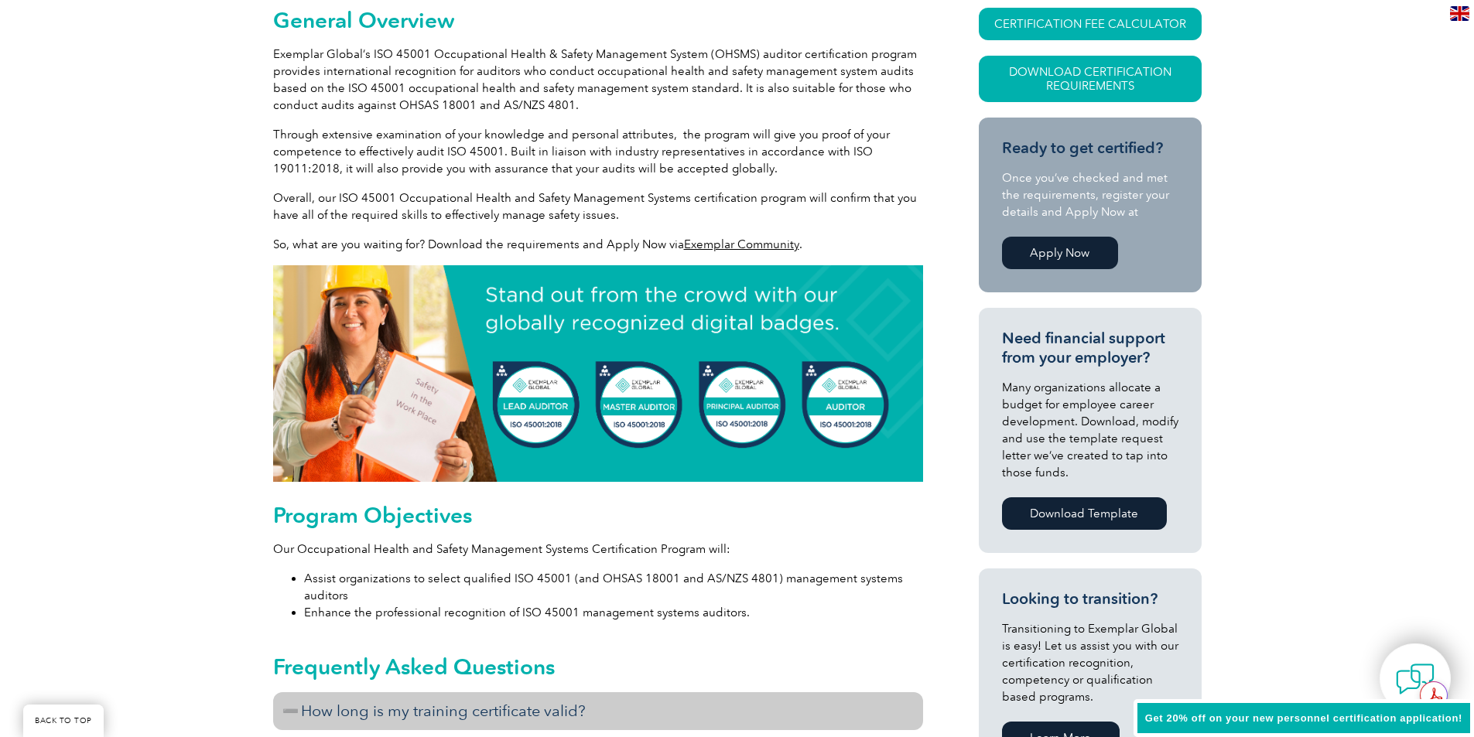
scroll to position [387, 0]
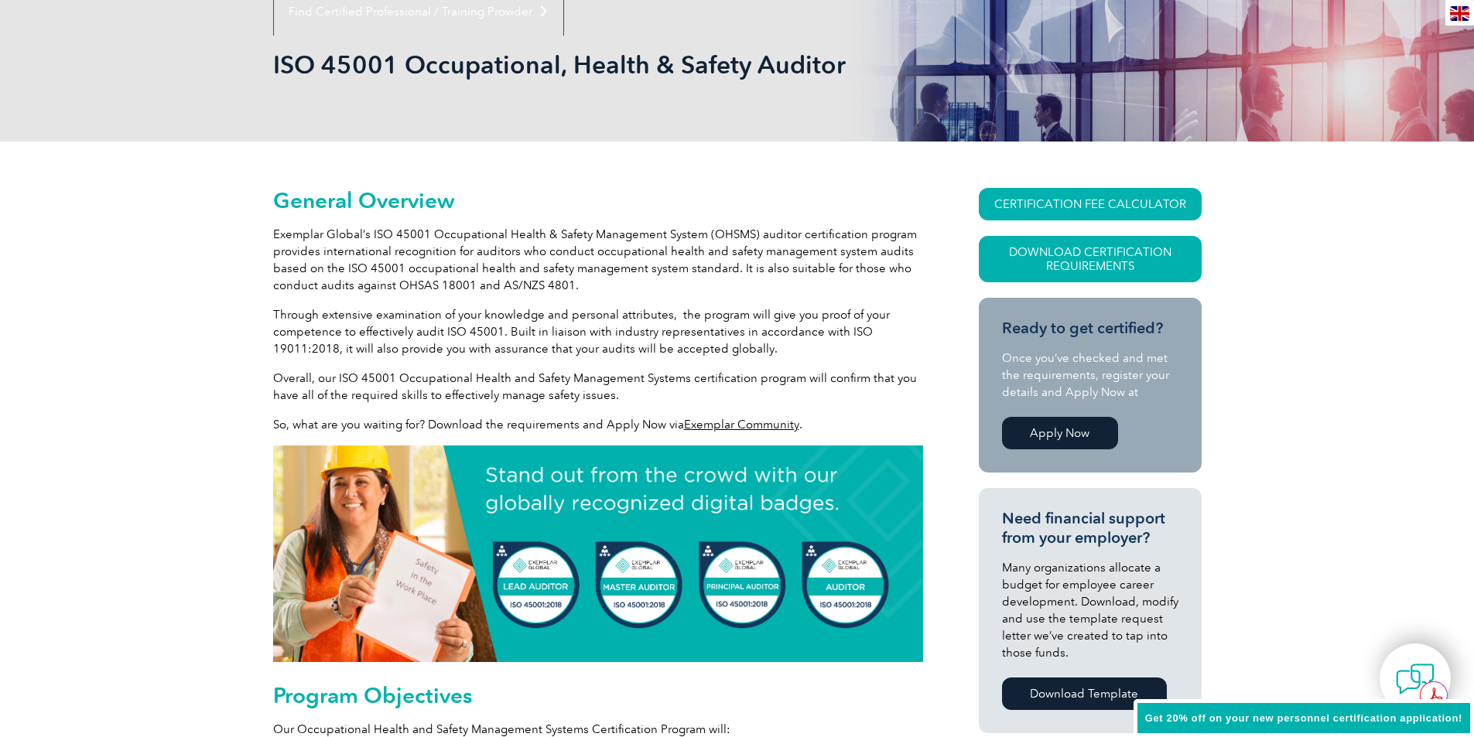
scroll to position [0, 0]
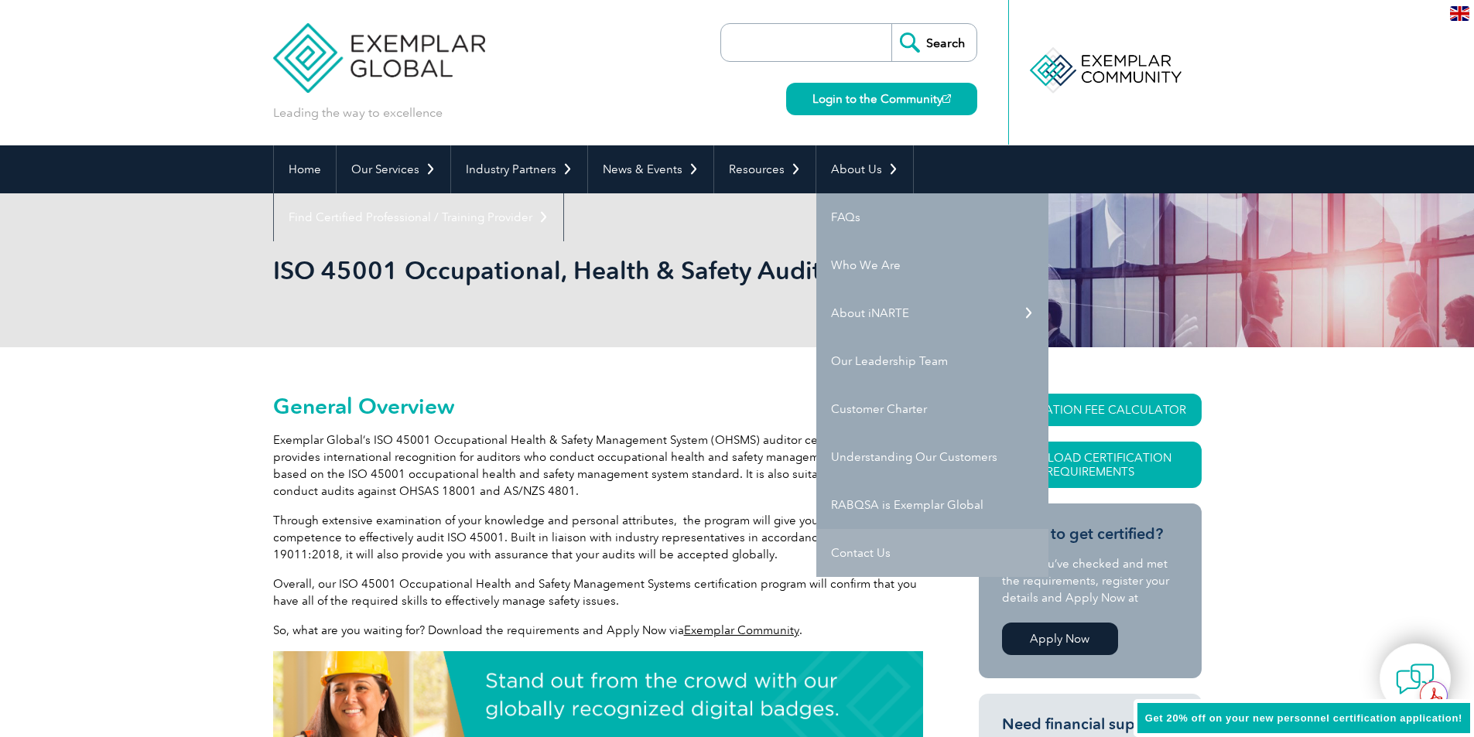
click at [858, 458] on link "Contact Us" at bounding box center [932, 553] width 232 height 48
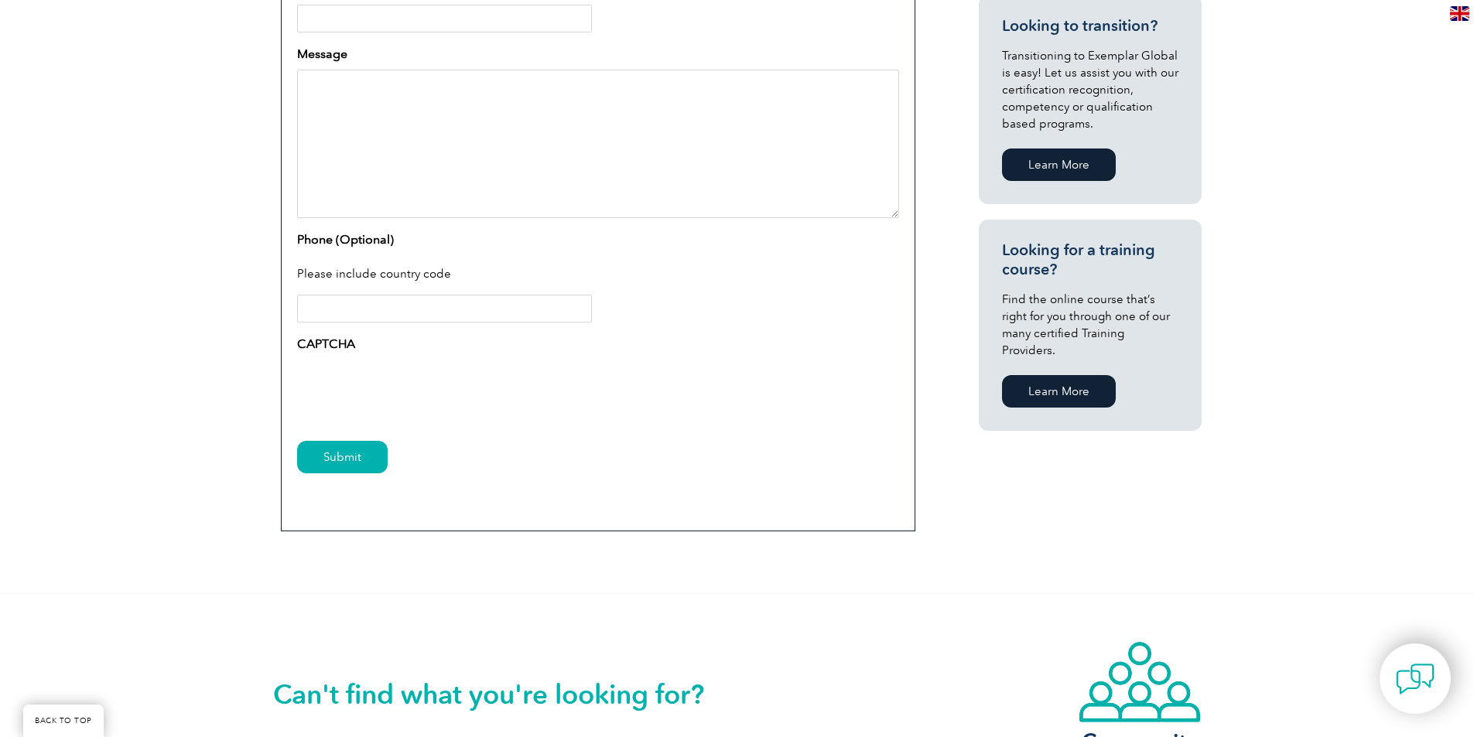
scroll to position [851, 0]
click at [1070, 166] on link "Learn More" at bounding box center [1059, 163] width 114 height 32
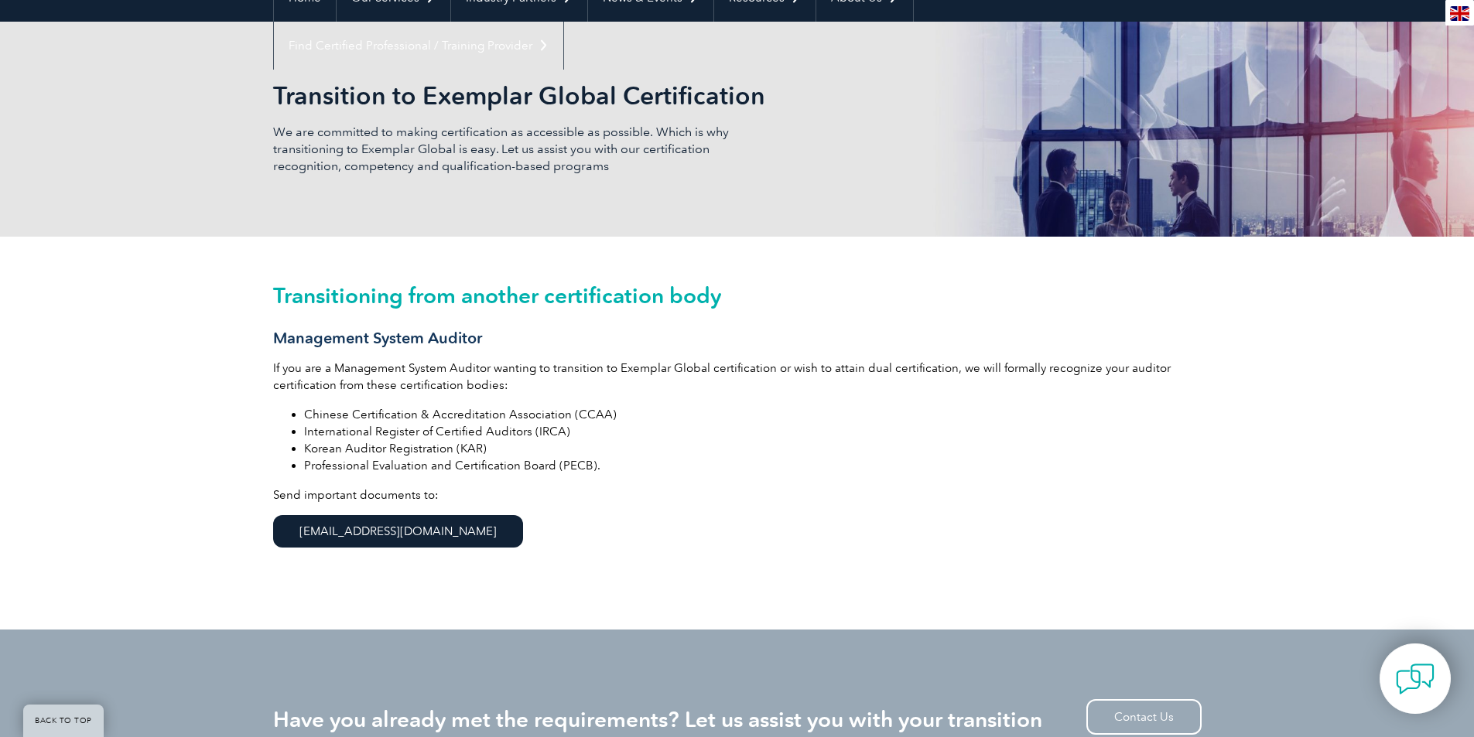
scroll to position [310, 0]
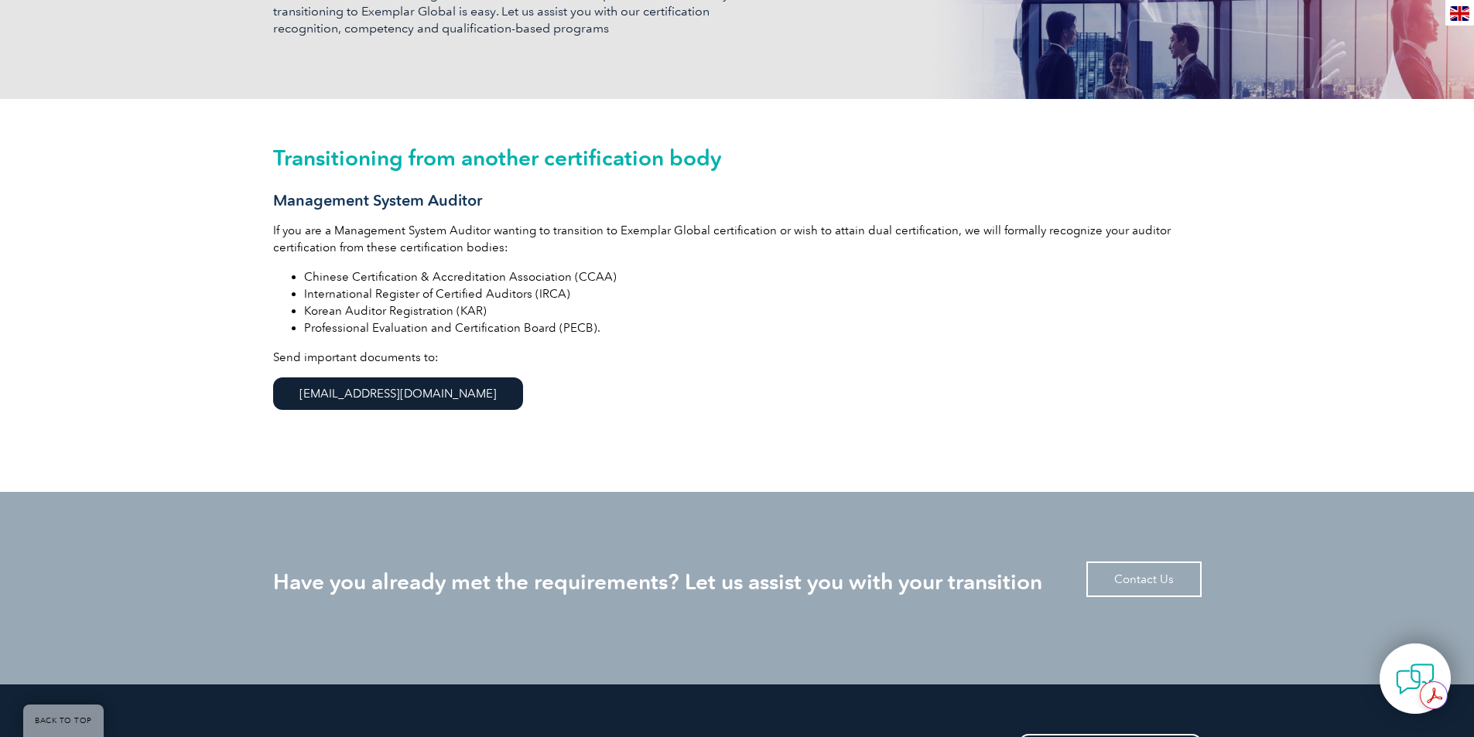
click at [1149, 576] on link "Contact Us" at bounding box center [1143, 580] width 115 height 36
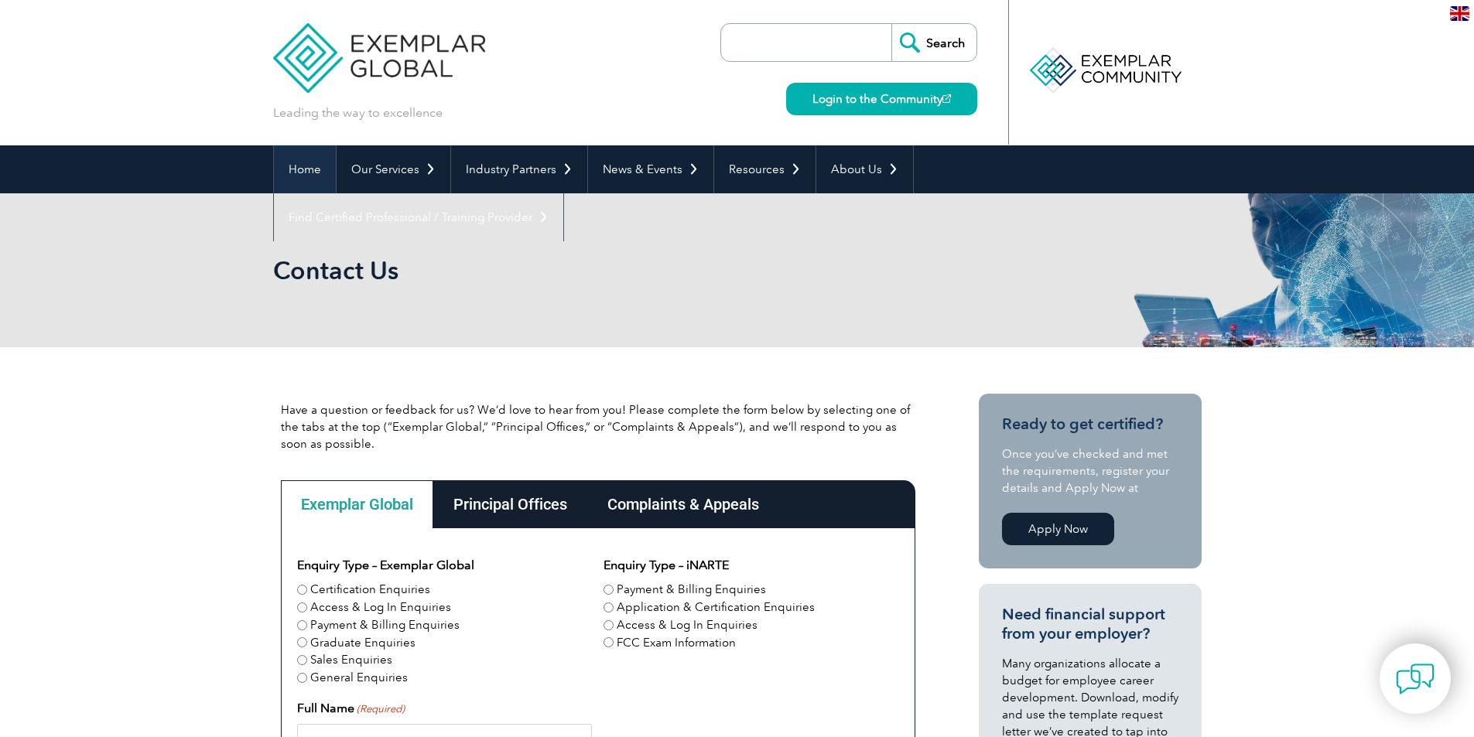
click at [279, 159] on link "Home" at bounding box center [305, 169] width 62 height 48
